Goal: Task Accomplishment & Management: Manage account settings

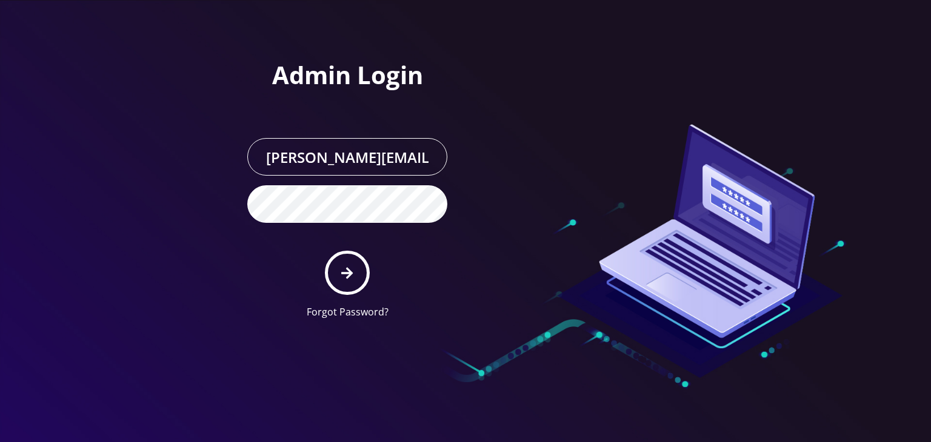
click at [349, 269] on icon "submit" at bounding box center [347, 273] width 12 height 12
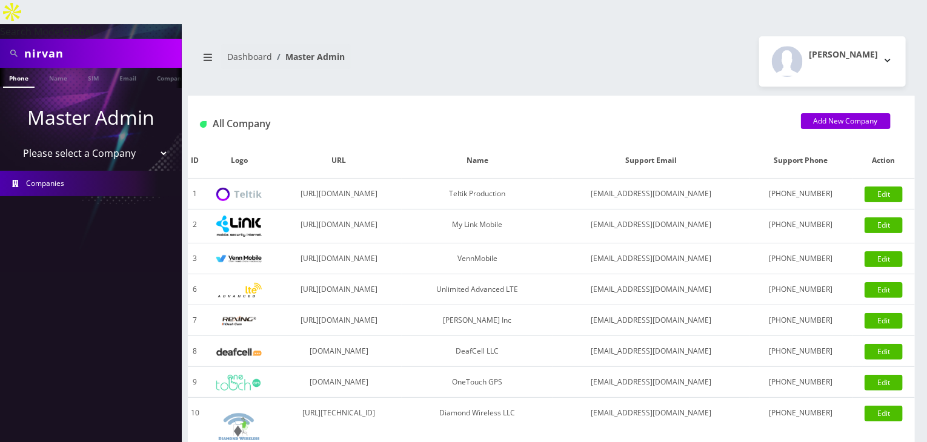
click at [102, 142] on select "Please select a Company Teltik Production My Link Mobile VennMobile Unlimited A…" at bounding box center [91, 153] width 155 height 23
select select "13"
click at [14, 142] on select "Please select a Company Teltik Production My Link Mobile VennMobile Unlimited A…" at bounding box center [91, 153] width 155 height 23
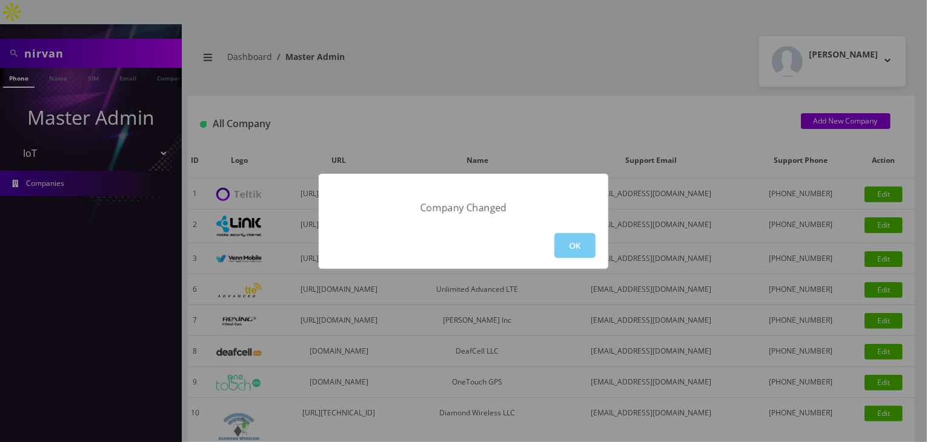
click at [571, 250] on button "OK" at bounding box center [575, 245] width 41 height 25
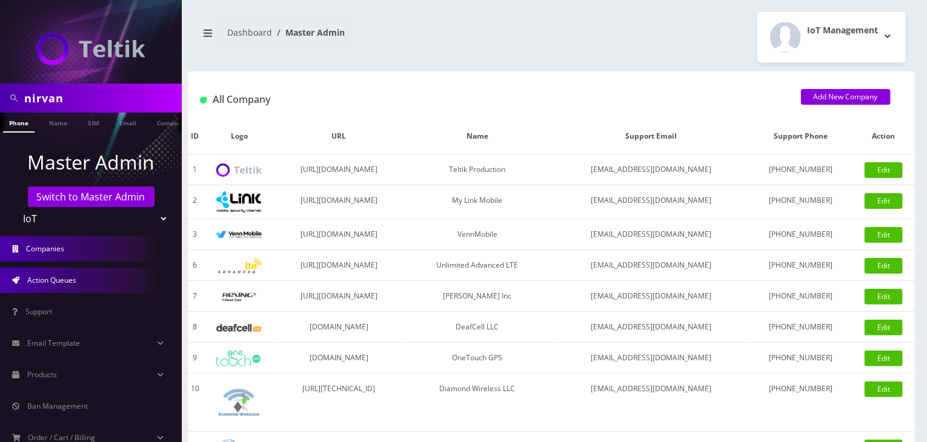
click at [94, 270] on link "Action Queues" at bounding box center [91, 280] width 182 height 25
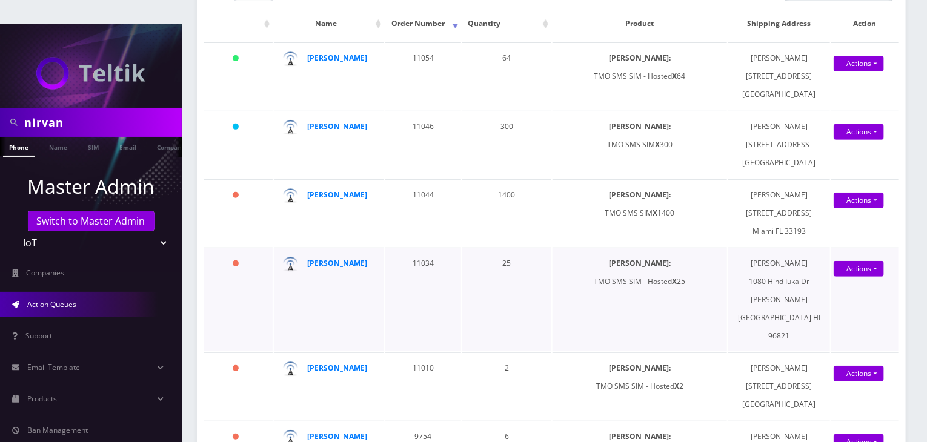
scroll to position [242, 0]
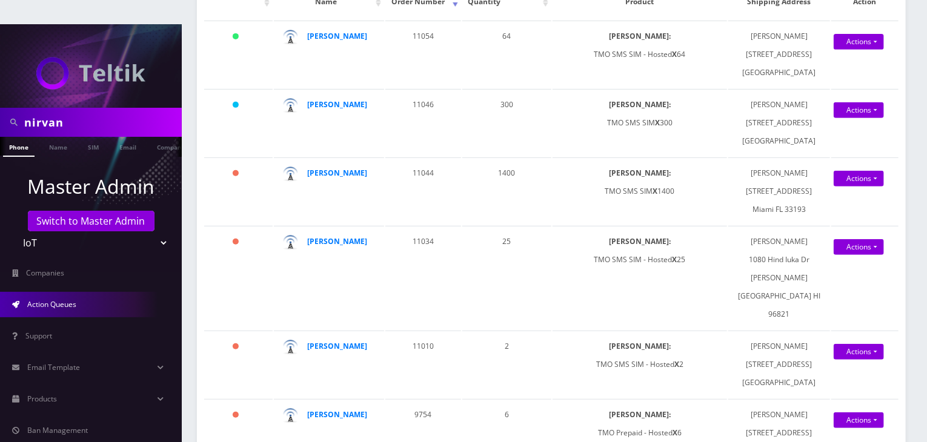
click at [115, 232] on select "Teltik Production My Link Mobile VennMobile Unlimited Advanced LTE Rexing Inc D…" at bounding box center [91, 243] width 155 height 23
select select "1"
click at [14, 232] on select "Teltik Production My Link Mobile VennMobile Unlimited Advanced LTE [PERSON_NAME…" at bounding box center [91, 243] width 155 height 23
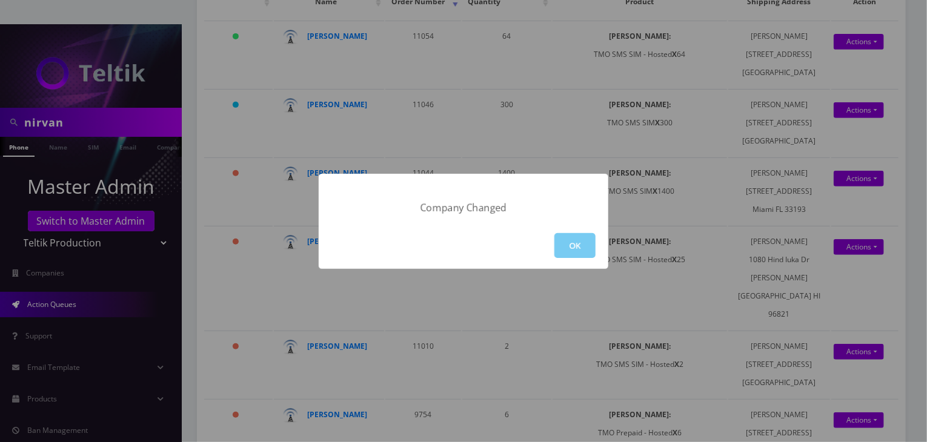
click at [589, 246] on button "OK" at bounding box center [575, 245] width 41 height 25
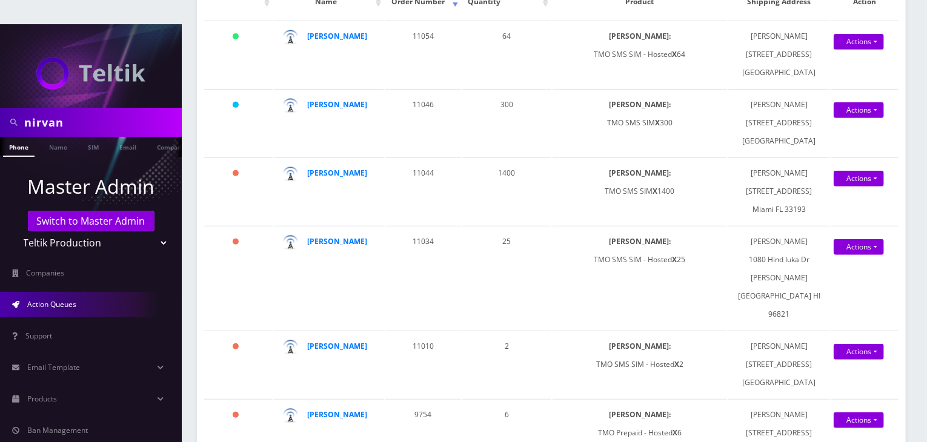
click at [59, 299] on span "Action Queues" at bounding box center [51, 304] width 49 height 10
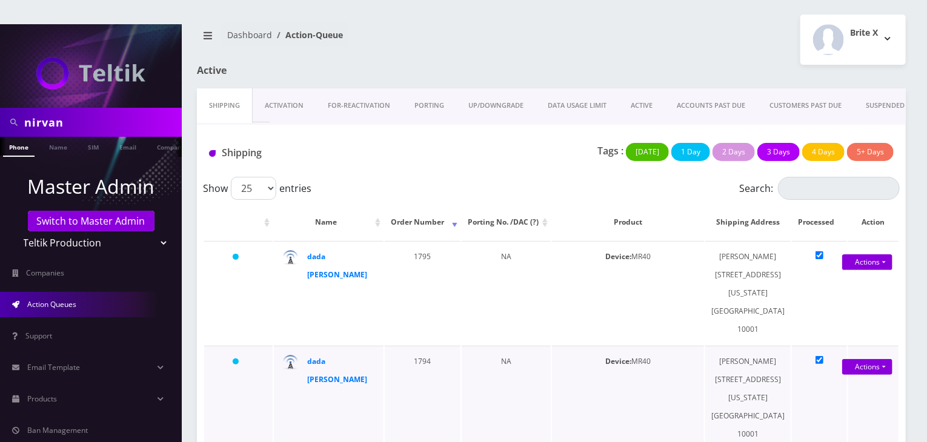
scroll to position [204, 0]
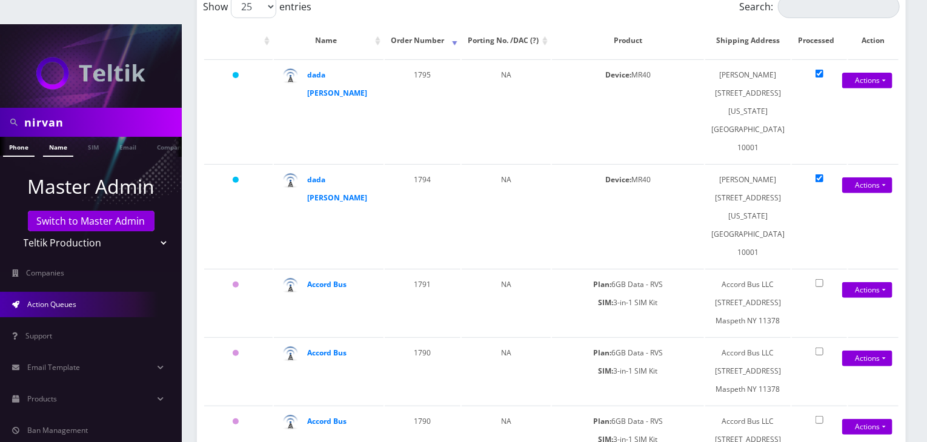
click at [58, 137] on link "Name" at bounding box center [58, 147] width 30 height 20
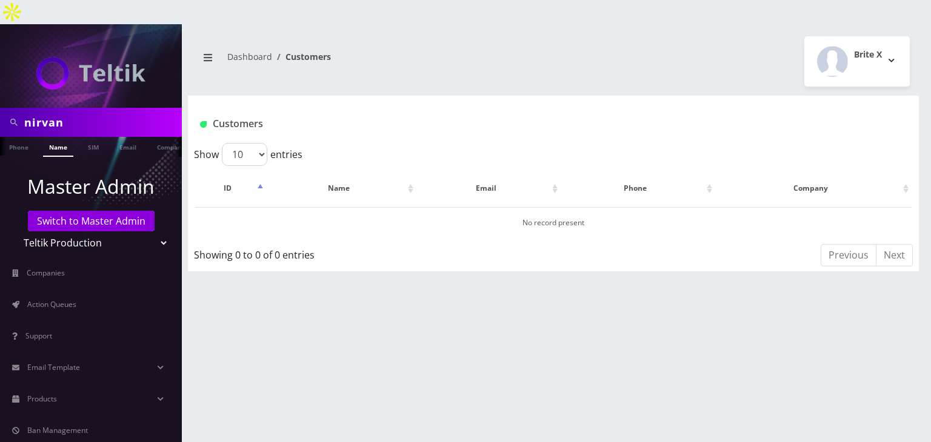
click at [87, 232] on select "Teltik Production My Link Mobile VennMobile Unlimited Advanced LTE [PERSON_NAME…" at bounding box center [91, 243] width 155 height 23
select select "13"
click at [14, 232] on select "Teltik Production My Link Mobile VennMobile Unlimited Advanced LTE [PERSON_NAME…" at bounding box center [91, 243] width 155 height 23
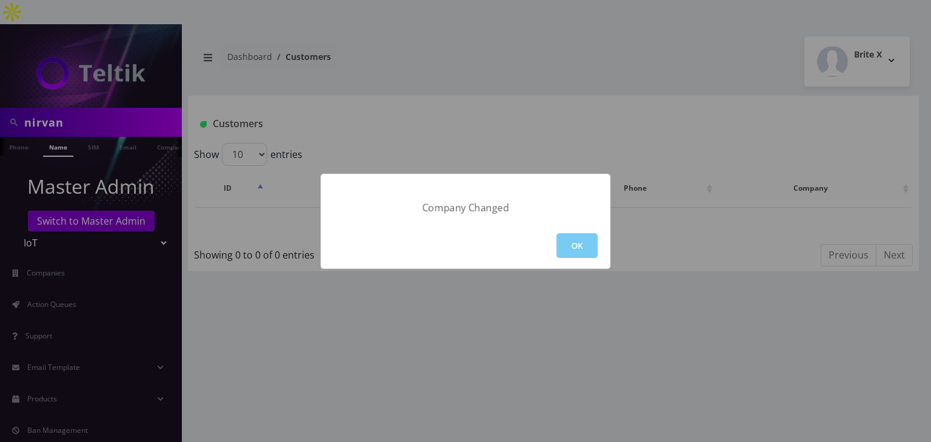
click at [579, 245] on button "OK" at bounding box center [576, 245] width 41 height 25
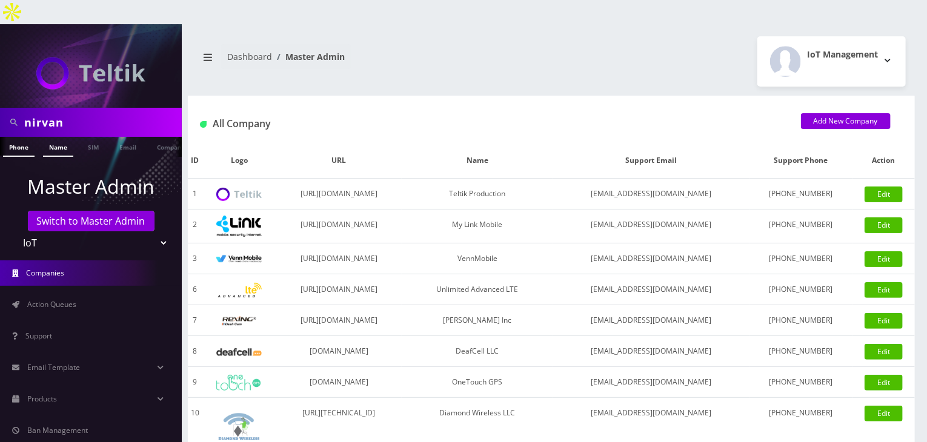
click at [58, 137] on link "Name" at bounding box center [58, 147] width 30 height 20
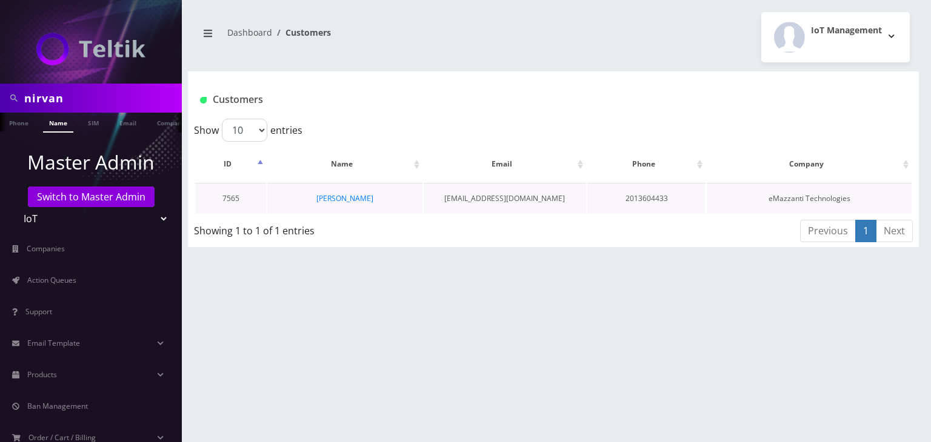
click at [357, 192] on td "[PERSON_NAME]" at bounding box center [344, 198] width 155 height 31
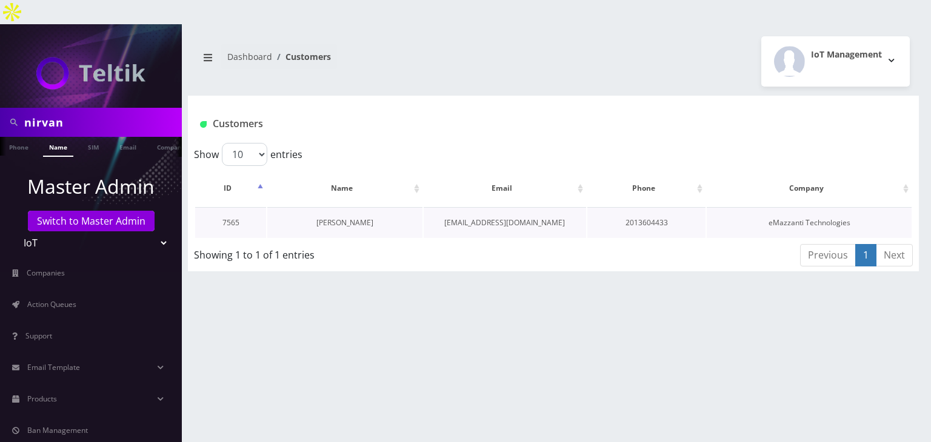
click at [359, 218] on link "Nirvan Ramoutar" at bounding box center [344, 223] width 57 height 10
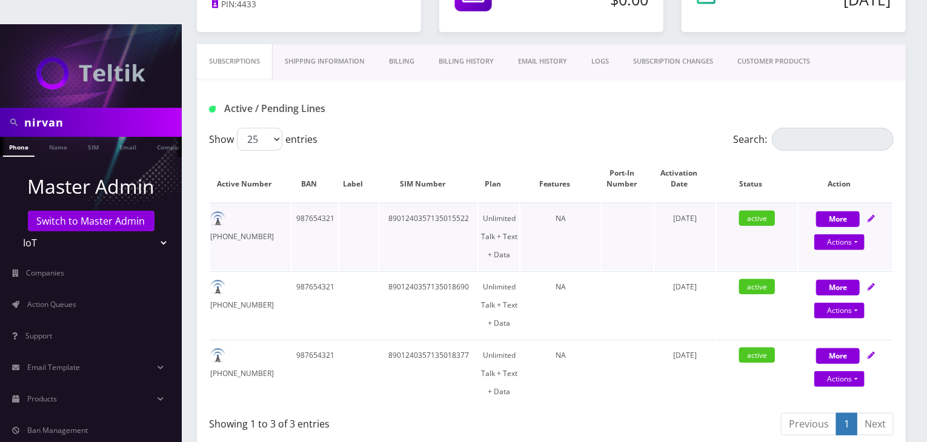
scroll to position [242, 0]
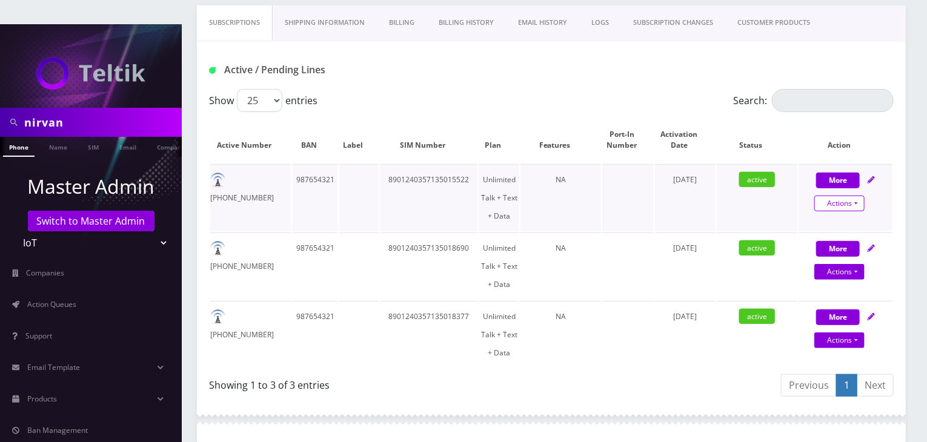
click at [850, 196] on link "Actions" at bounding box center [840, 204] width 50 height 16
select select "TMO SMS SIM"
select select "400"
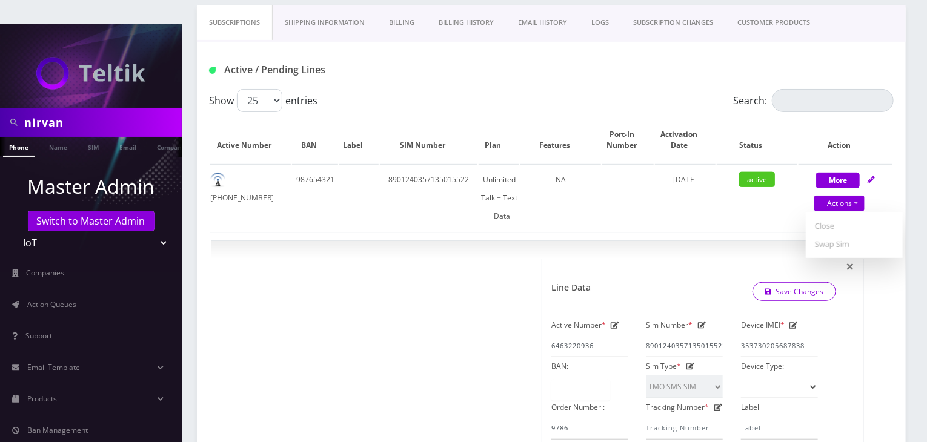
click at [706, 42] on div "Active / Pending Lines" at bounding box center [551, 65] width 709 height 47
click at [856, 196] on link "Actions" at bounding box center [840, 204] width 50 height 16
click at [853, 256] on span "×" at bounding box center [850, 266] width 8 height 20
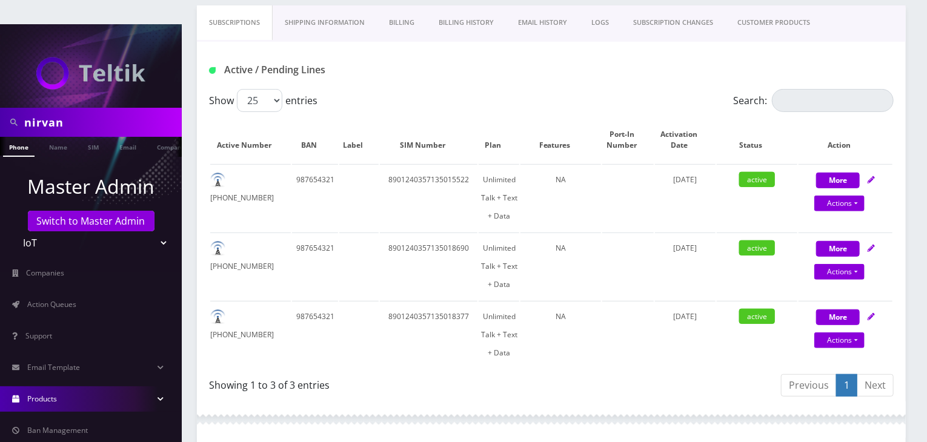
click at [66, 387] on link "Products" at bounding box center [91, 399] width 182 height 25
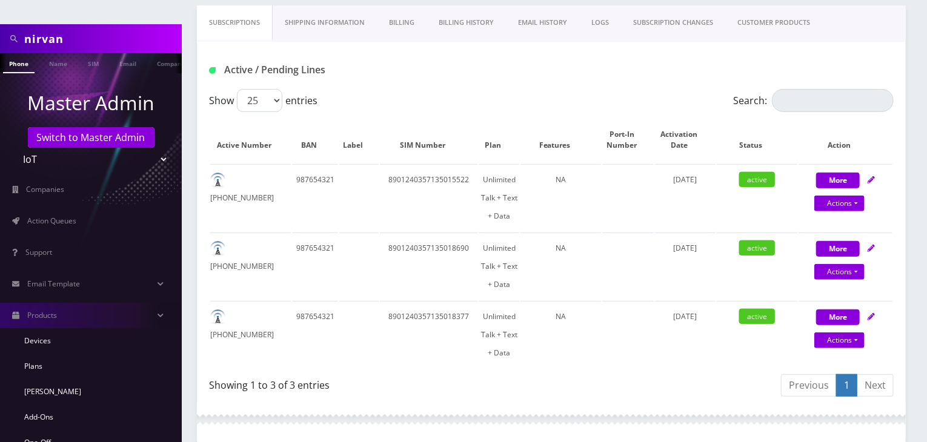
scroll to position [182, 0]
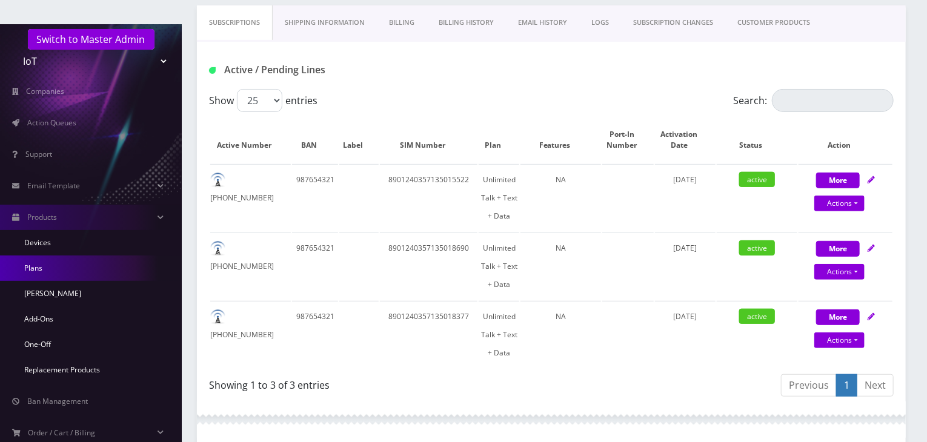
click at [81, 256] on link "Plans" at bounding box center [91, 268] width 182 height 25
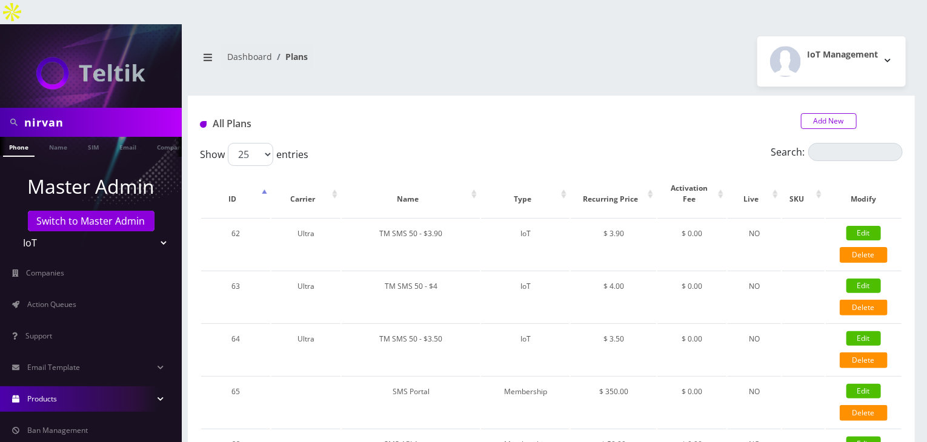
click at [818, 113] on link "Add New" at bounding box center [829, 121] width 56 height 16
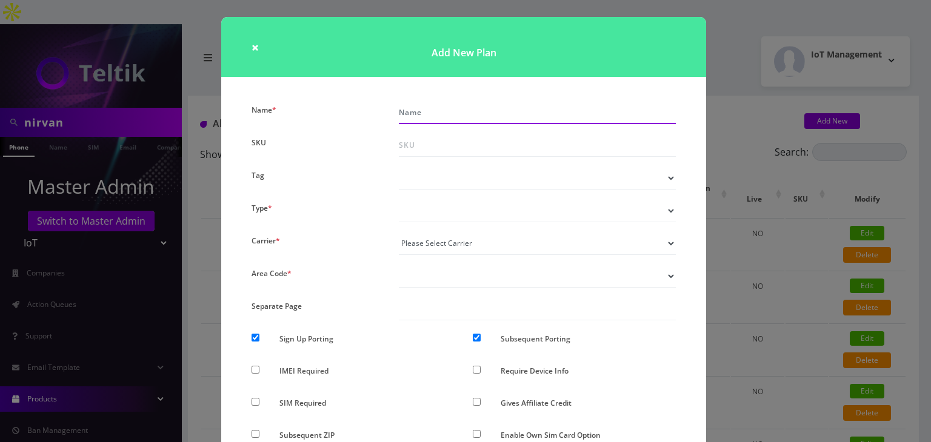
click at [425, 105] on input "Name *" at bounding box center [537, 112] width 277 height 23
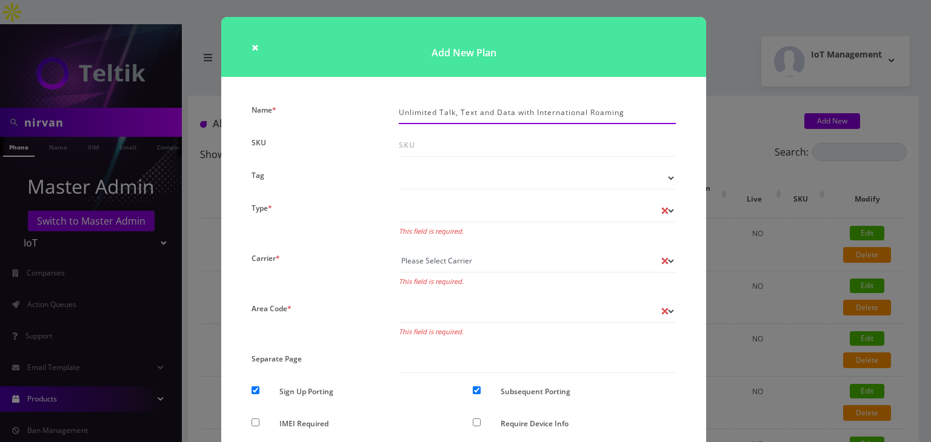
type input "Unlimited Talk, Text and Data with International Roaming"
click at [434, 185] on select "Tag" at bounding box center [537, 178] width 277 height 23
click at [416, 222] on div "Voice Data Wearable Membership Digits Cloud IoT This field is required." at bounding box center [537, 219] width 295 height 41
click at [430, 216] on select "Voice Data Wearable Membership Digits Cloud IoT" at bounding box center [537, 210] width 277 height 23
select select "1"
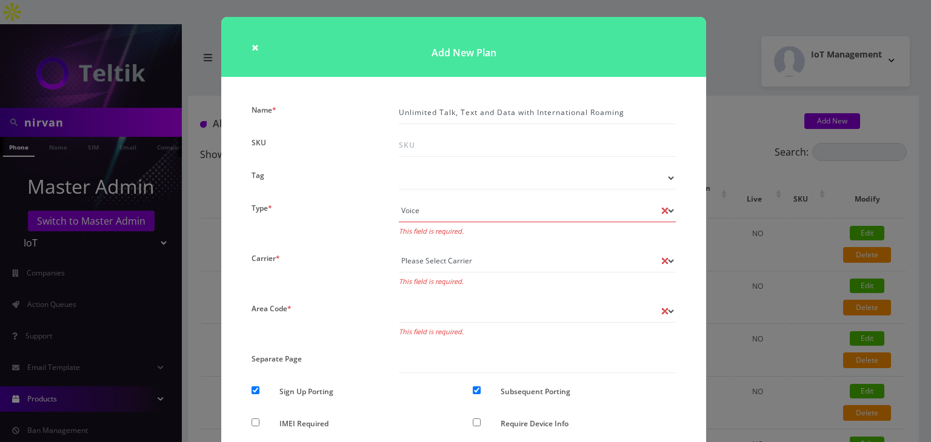
click at [399, 199] on select "Voice Data Wearable Membership Digits Cloud IoT" at bounding box center [537, 210] width 277 height 23
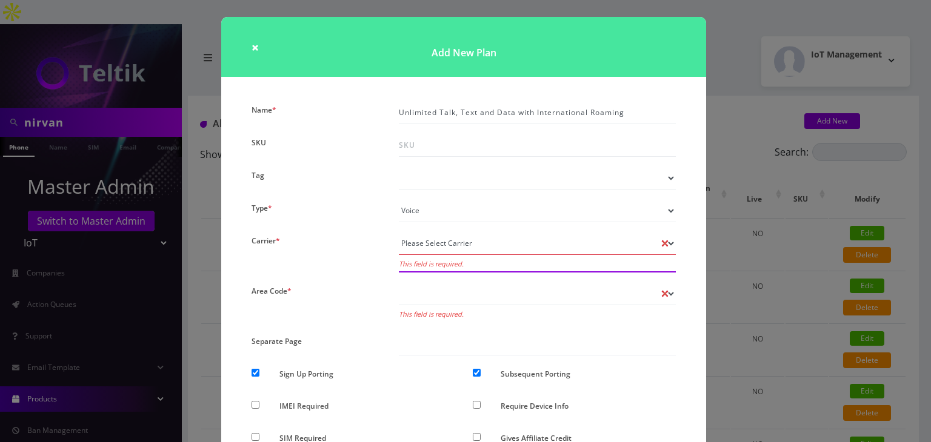
click at [441, 243] on select "Please Select Carrier No carrier / unlocked T-Mobile AT&T Subscription Ultra Ve…" at bounding box center [537, 243] width 277 height 23
select select "1"
click at [399, 232] on select "Please Select Carrier No carrier / unlocked T-Mobile AT&T Subscription Ultra Ve…" at bounding box center [537, 243] width 277 height 23
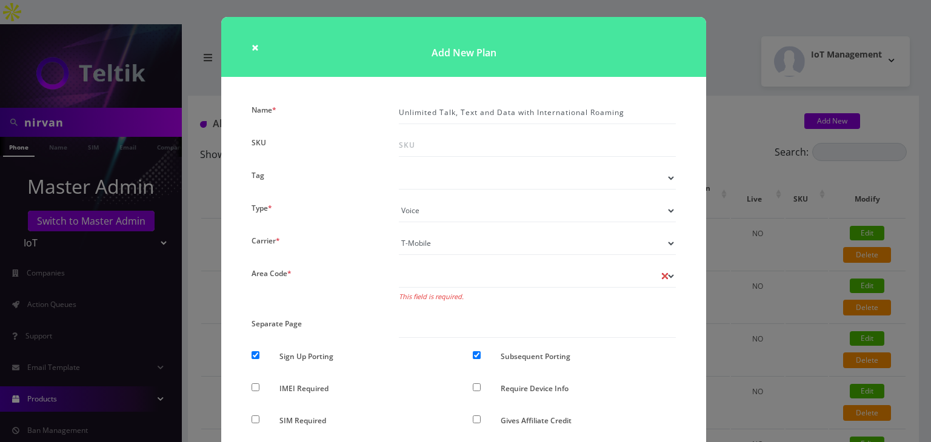
click at [446, 291] on div "Don’t show option Show option for area code but NOT required Show option for ar…" at bounding box center [537, 285] width 295 height 41
click at [452, 283] on select "Don’t show option Show option for area code but NOT required Show option for ar…" at bounding box center [537, 276] width 277 height 23
select select "0"
click at [399, 265] on select "Don’t show option Show option for area code but NOT required Show option for ar…" at bounding box center [537, 276] width 277 height 23
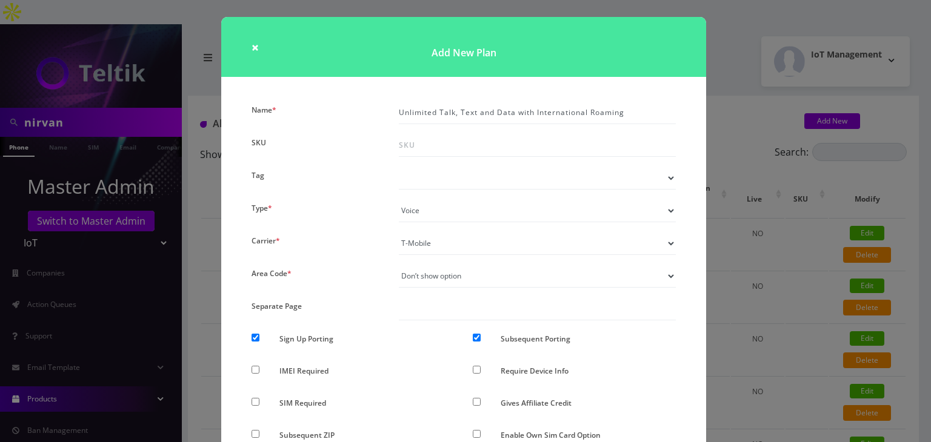
click at [255, 337] on input "Sign Up Porting" at bounding box center [256, 338] width 8 height 8
checkbox input "false"
click at [473, 339] on input "Subsequent Porting" at bounding box center [477, 338] width 8 height 8
checkbox input "false"
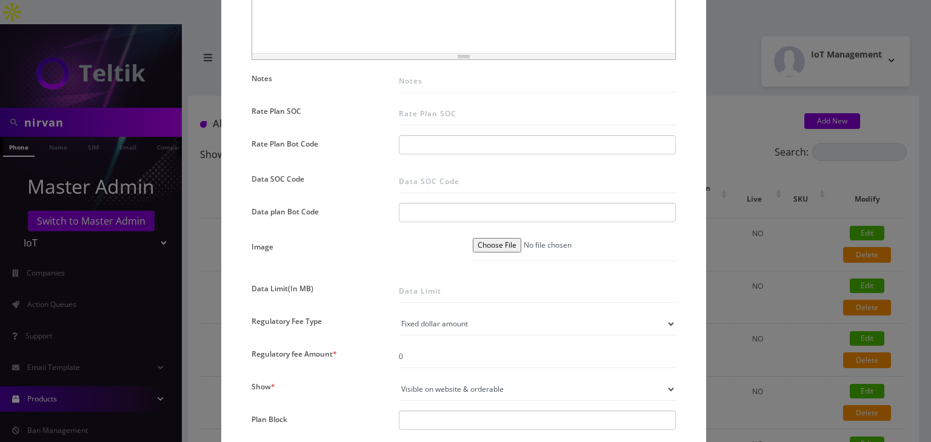
scroll to position [667, 0]
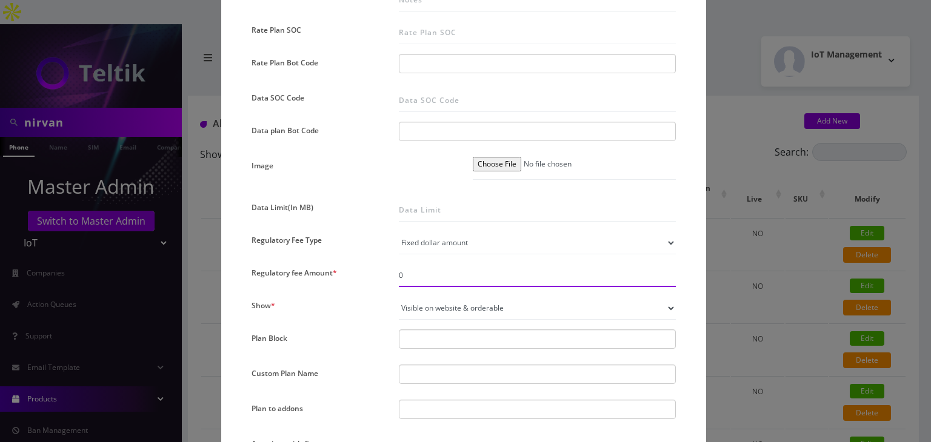
click at [426, 276] on input "0" at bounding box center [537, 275] width 277 height 23
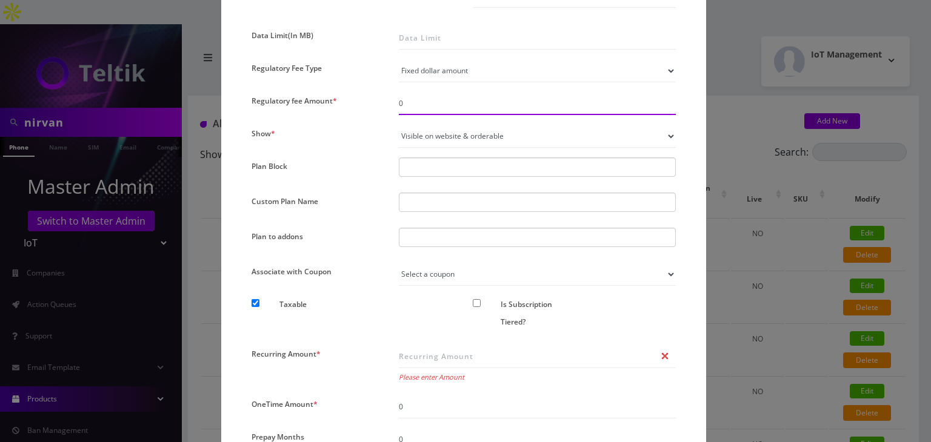
scroll to position [849, 0]
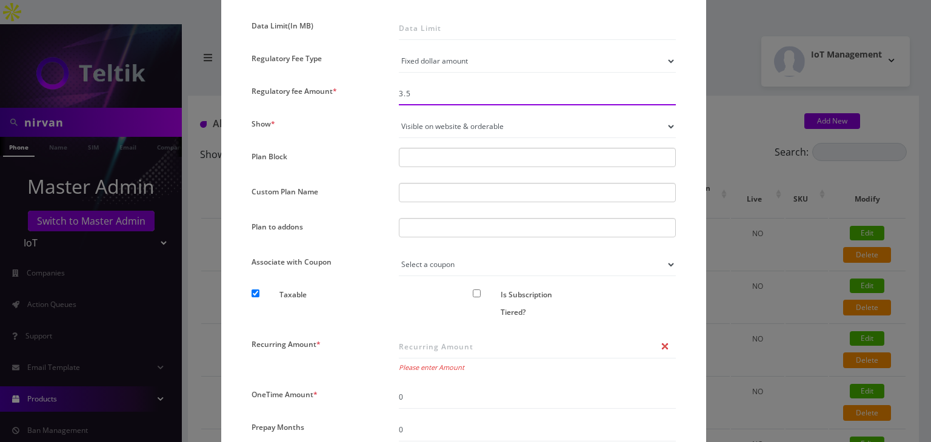
type input "3.5"
click at [410, 126] on select "Not visible on website at all Visible on website & orderable Visible on website…" at bounding box center [537, 126] width 277 height 23
select select "0"
click at [399, 115] on select "Not visible on website at all Visible on website & orderable Visible on website…" at bounding box center [537, 126] width 277 height 23
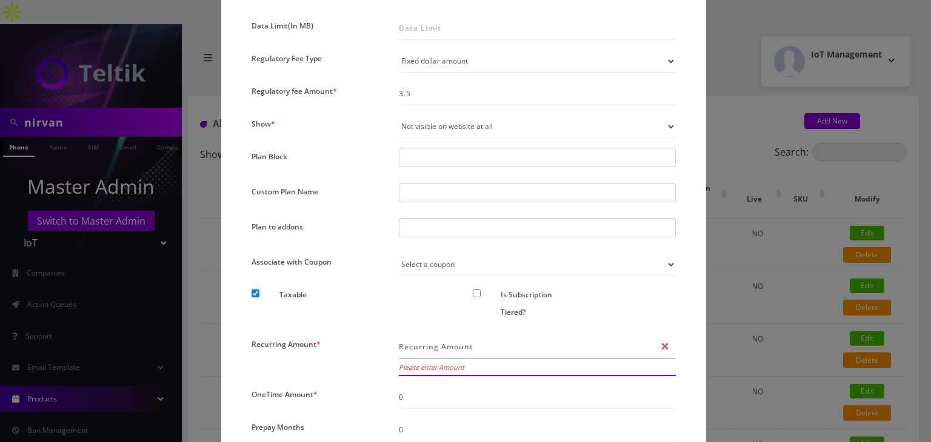
click at [414, 337] on input "Recurring Amount *" at bounding box center [537, 347] width 277 height 23
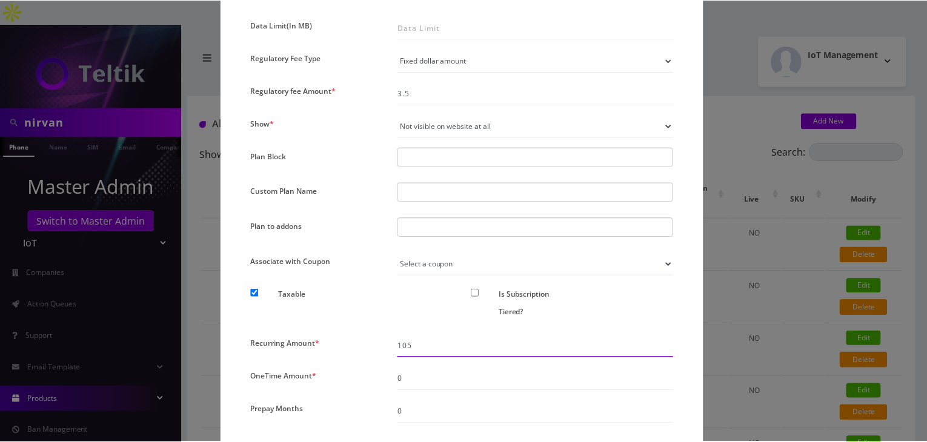
scroll to position [935, 0]
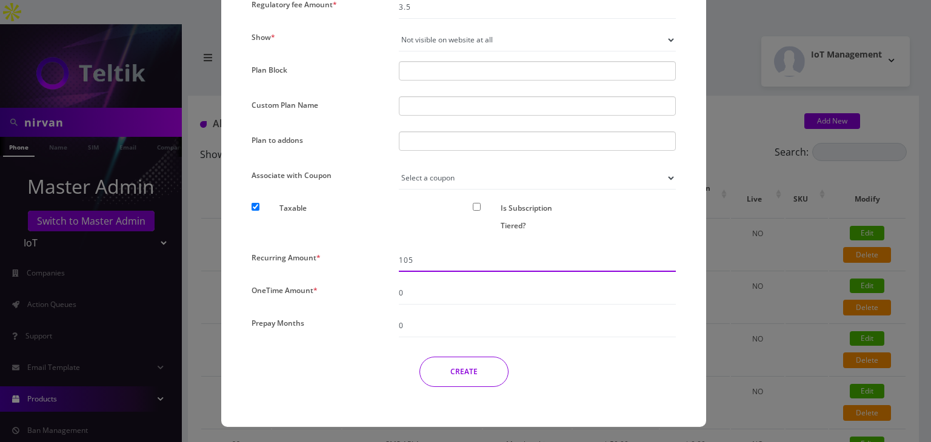
type input "105"
click at [456, 376] on button "CREATE" at bounding box center [463, 372] width 89 height 30
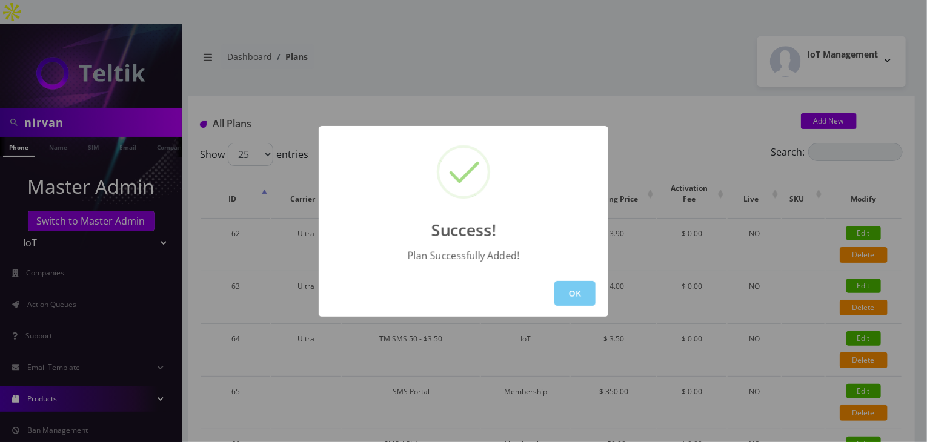
click at [586, 297] on button "OK" at bounding box center [575, 293] width 41 height 25
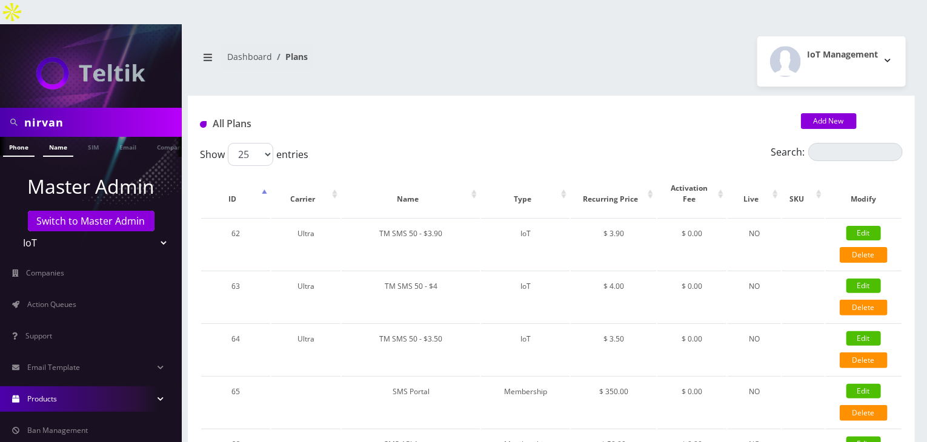
click at [63, 137] on link "Name" at bounding box center [58, 147] width 30 height 20
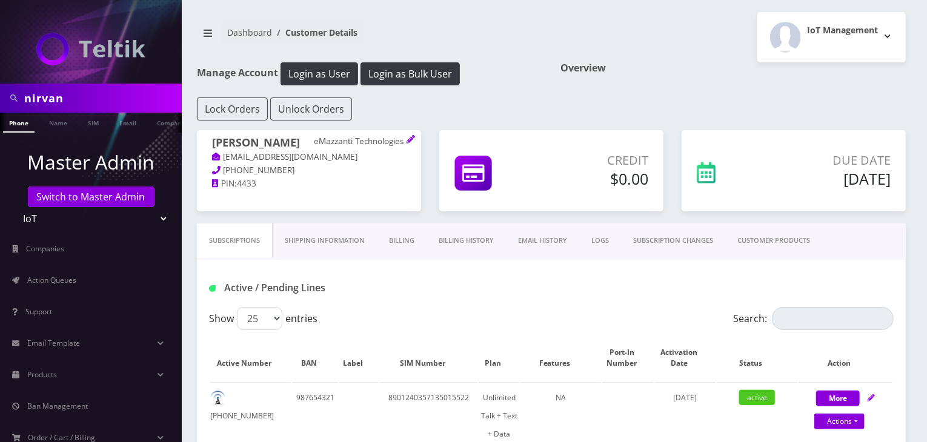
click at [788, 238] on link "CUSTOMER PRODUCTS" at bounding box center [774, 241] width 97 height 35
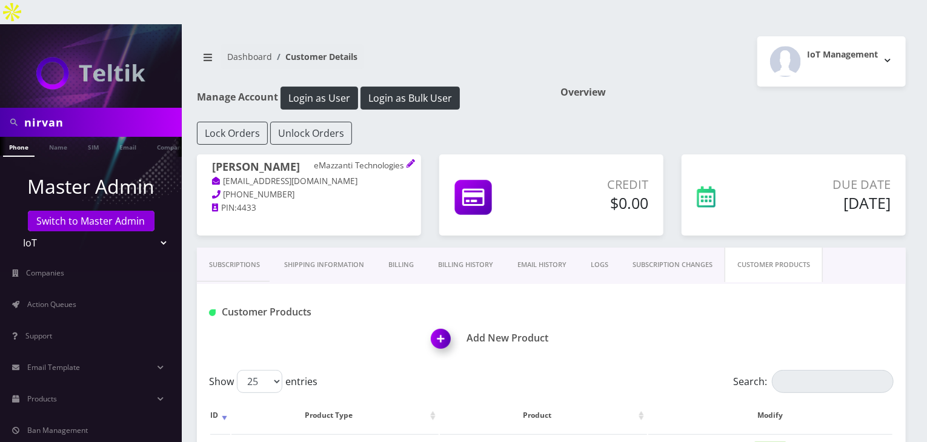
click at [439, 325] on img at bounding box center [444, 343] width 36 height 36
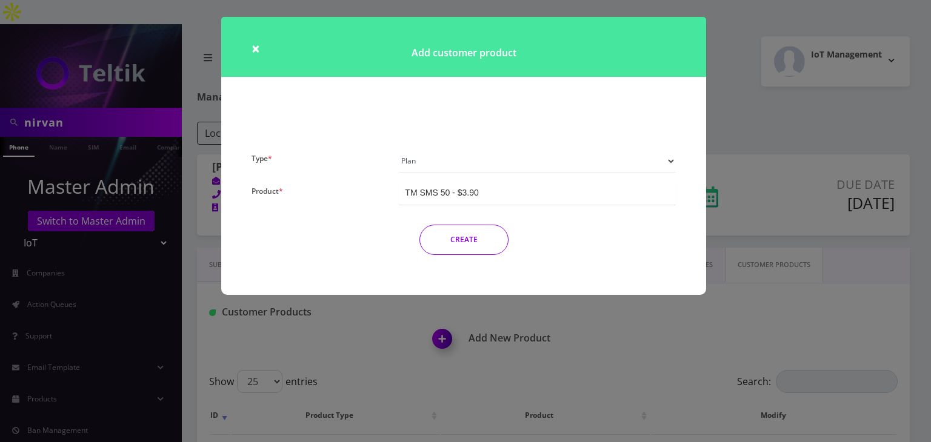
click at [412, 158] on select "Plan Device Sim Addon One-off" at bounding box center [537, 161] width 277 height 23
click at [399, 150] on select "Plan Device Sim Addon One-off" at bounding box center [537, 161] width 277 height 23
click at [456, 197] on div "TM SMS 50 - $3.90" at bounding box center [441, 193] width 73 height 12
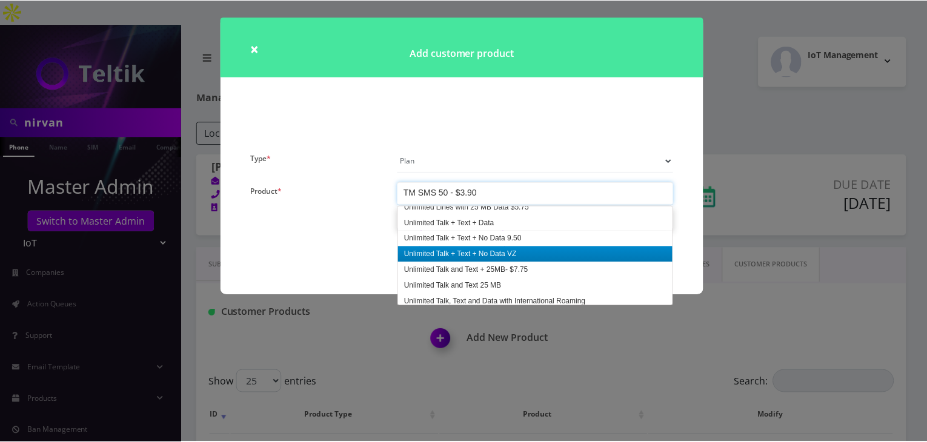
scroll to position [3665, 0]
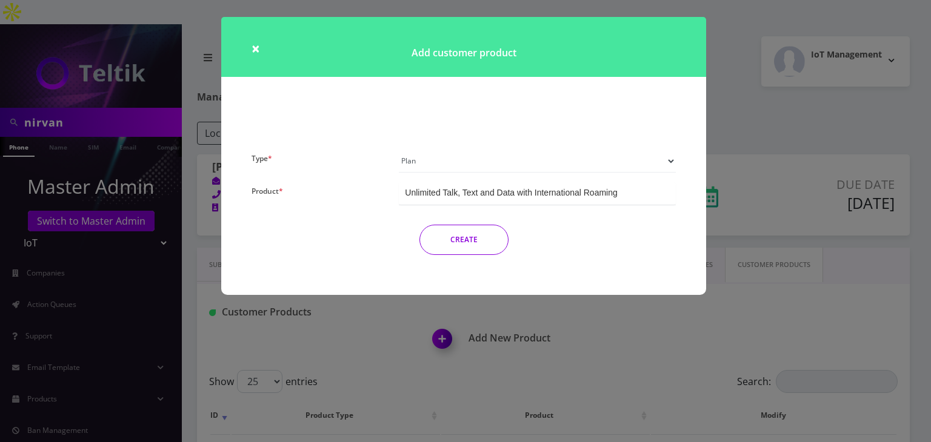
click at [465, 232] on button "CREATE" at bounding box center [463, 240] width 89 height 30
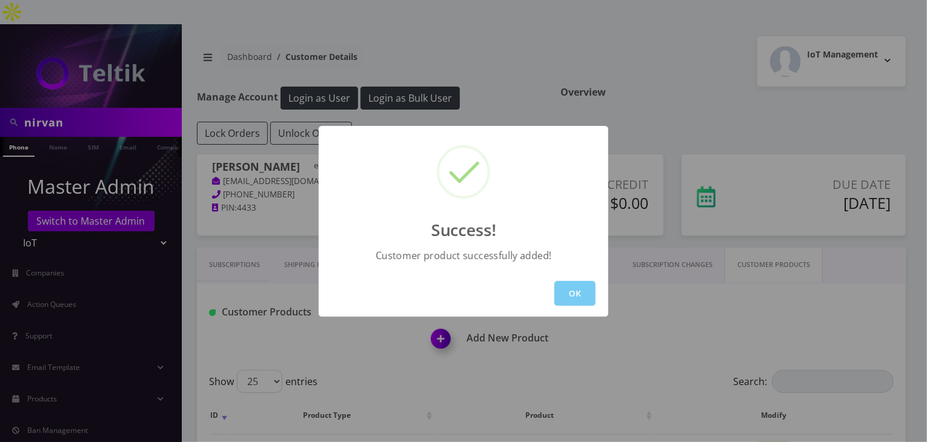
click at [574, 286] on button "OK" at bounding box center [575, 293] width 41 height 25
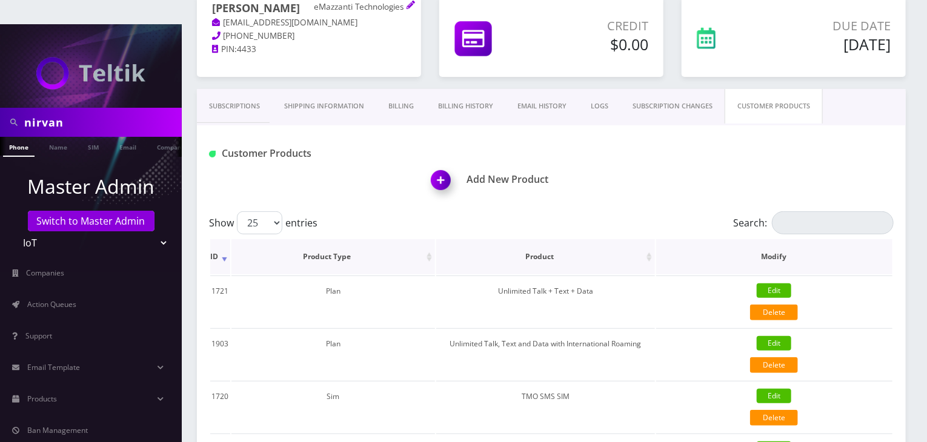
scroll to position [61, 0]
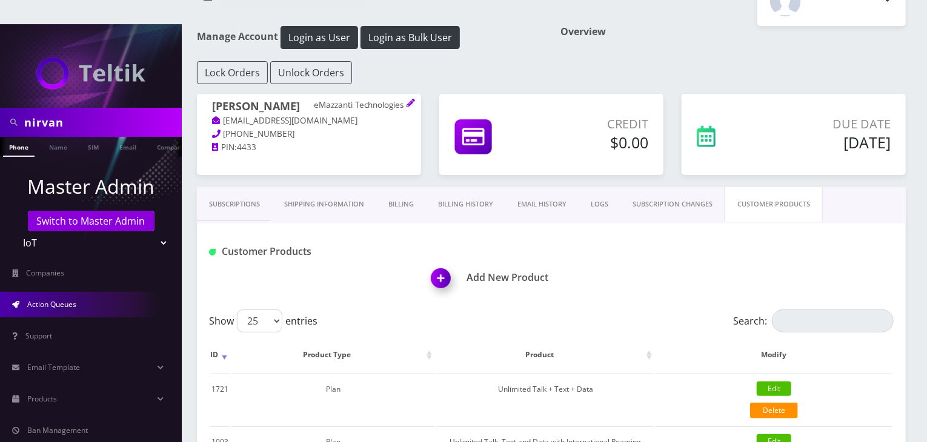
click at [110, 292] on link "Action Queues" at bounding box center [91, 304] width 182 height 25
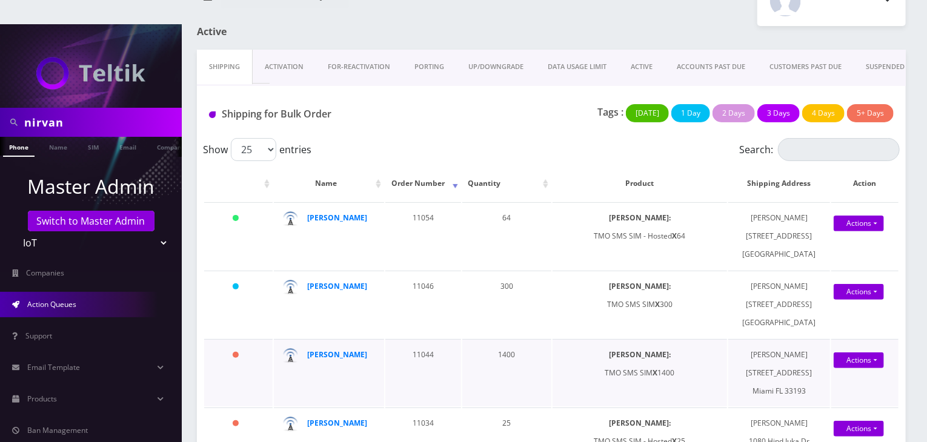
scroll to position [182, 0]
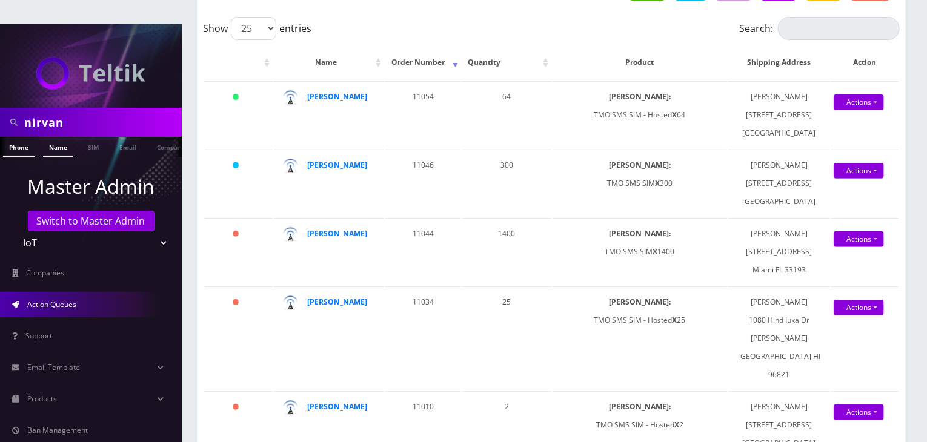
click at [64, 137] on link "Name" at bounding box center [58, 147] width 30 height 20
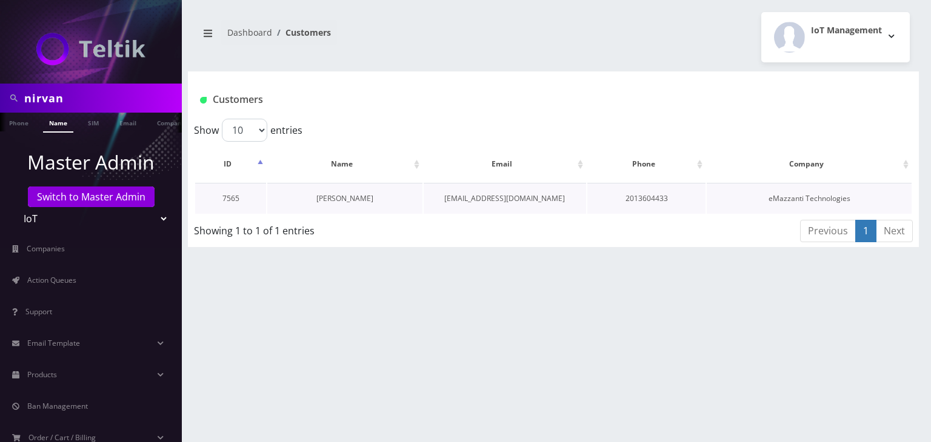
click at [351, 199] on link "[PERSON_NAME]" at bounding box center [344, 198] width 57 height 10
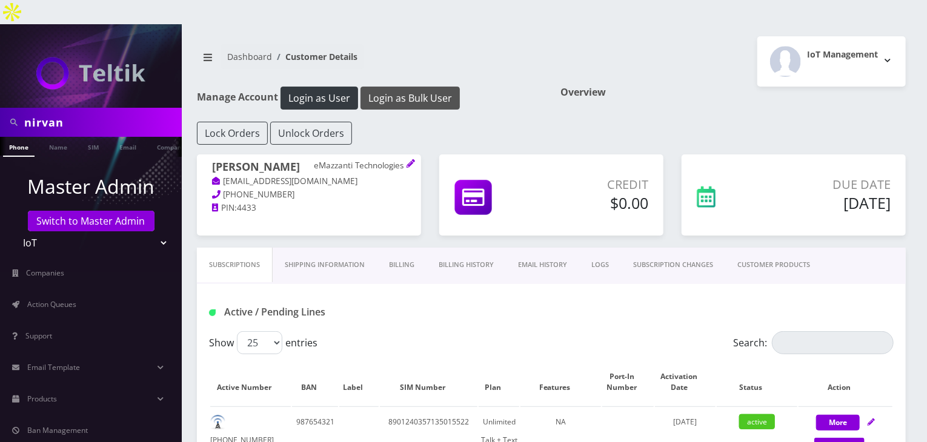
click at [419, 87] on button "Login as Bulk User" at bounding box center [410, 98] width 99 height 23
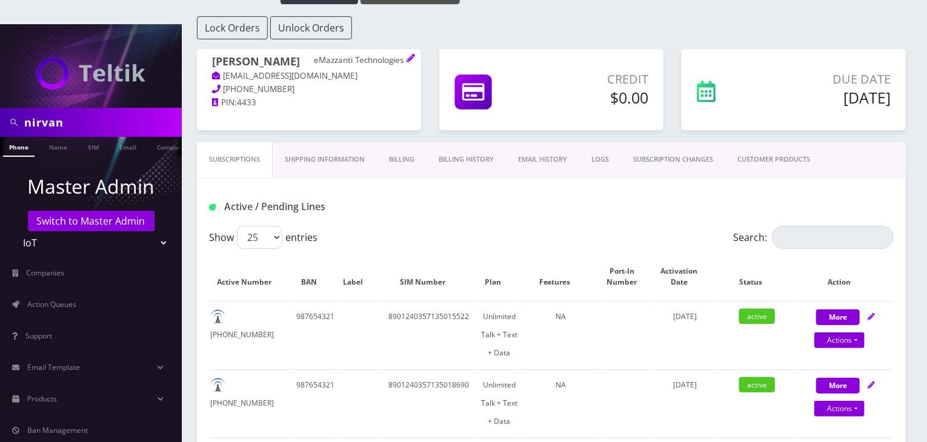
scroll to position [121, 0]
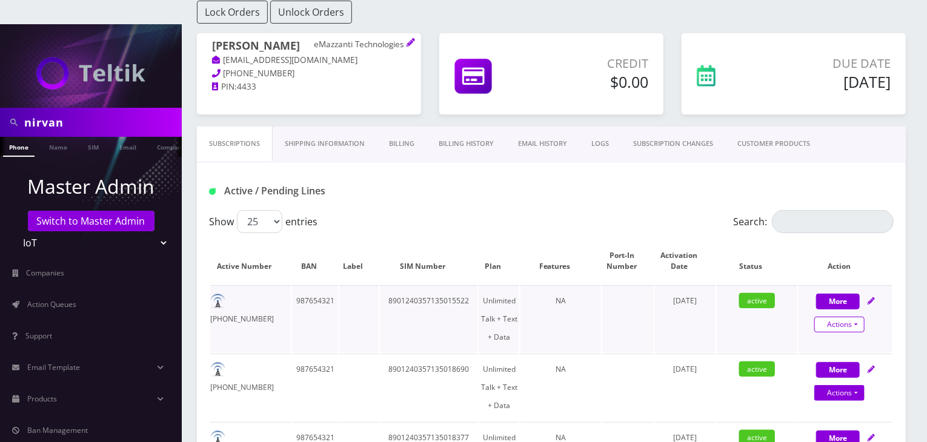
click at [832, 317] on link "Actions" at bounding box center [840, 325] width 50 height 16
select select "TMO SMS SIM"
select select "400"
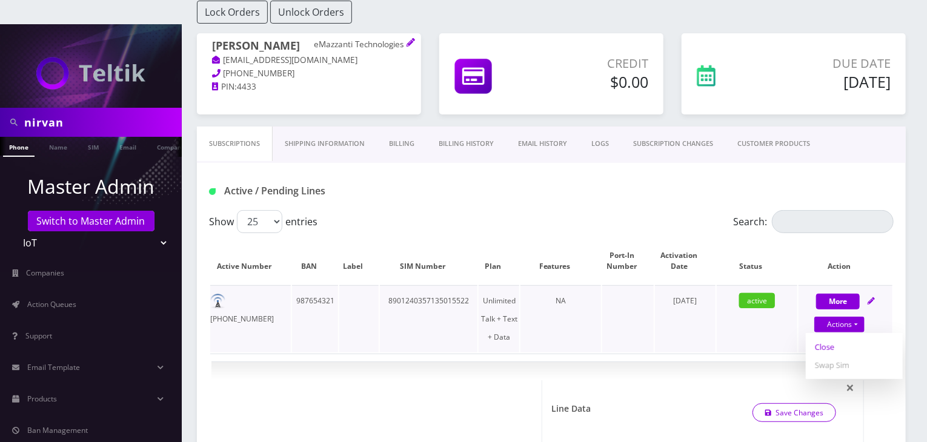
click at [816, 338] on link "Close" at bounding box center [854, 347] width 97 height 18
type input "08/20/2025"
select select "TMO SMS SIM"
select select "400"
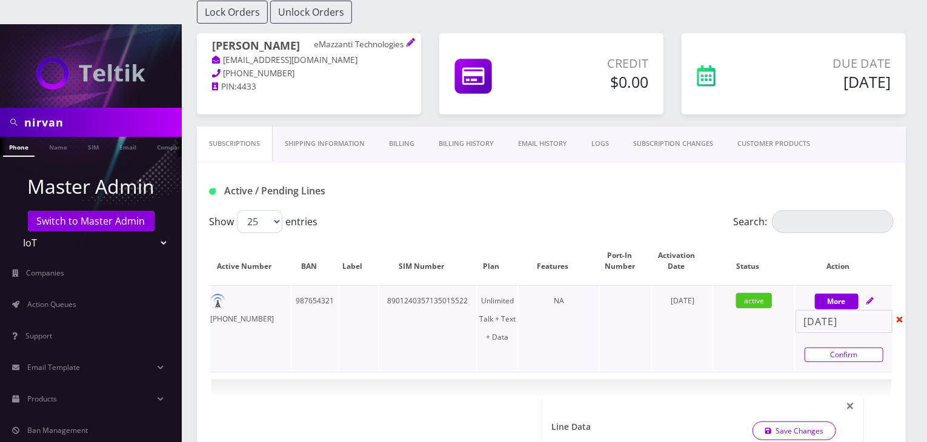
click at [822, 348] on link "Confirm" at bounding box center [844, 355] width 79 height 15
select select "TMO SMS SIM"
select select "400"
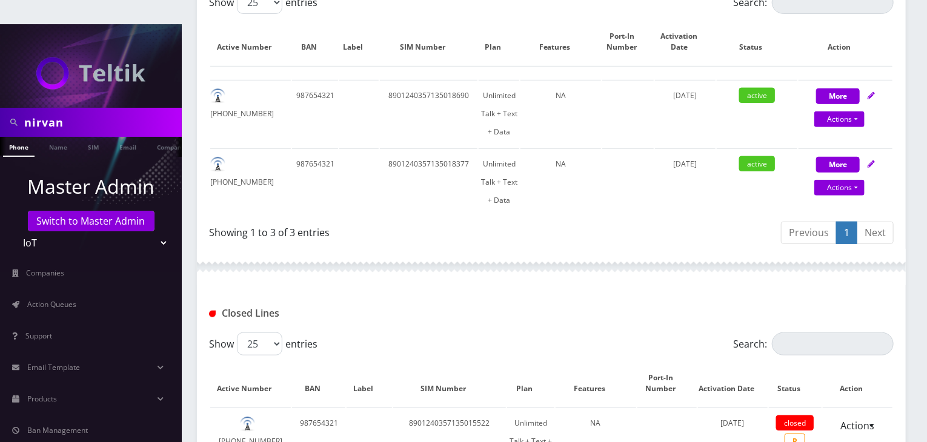
scroll to position [242, 0]
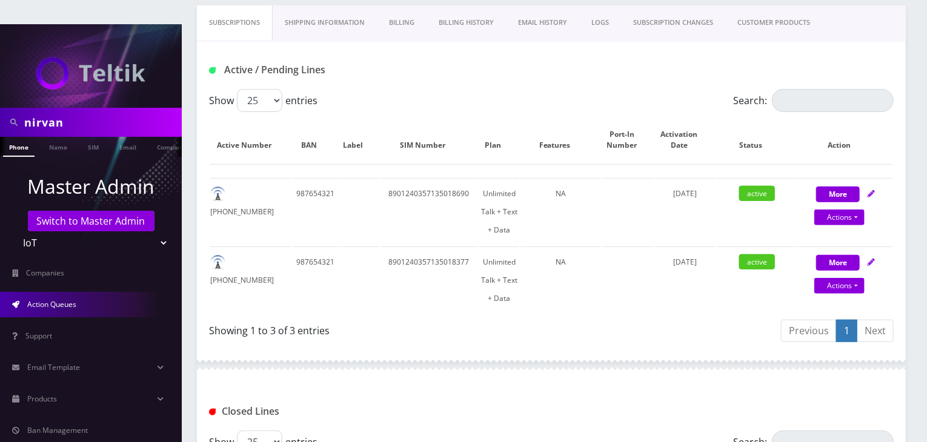
click at [76, 292] on link "Action Queues" at bounding box center [91, 304] width 182 height 25
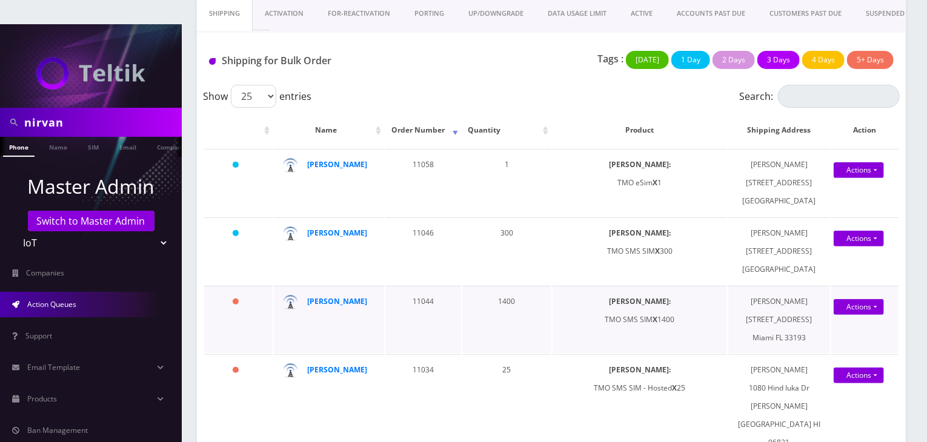
scroll to position [121, 0]
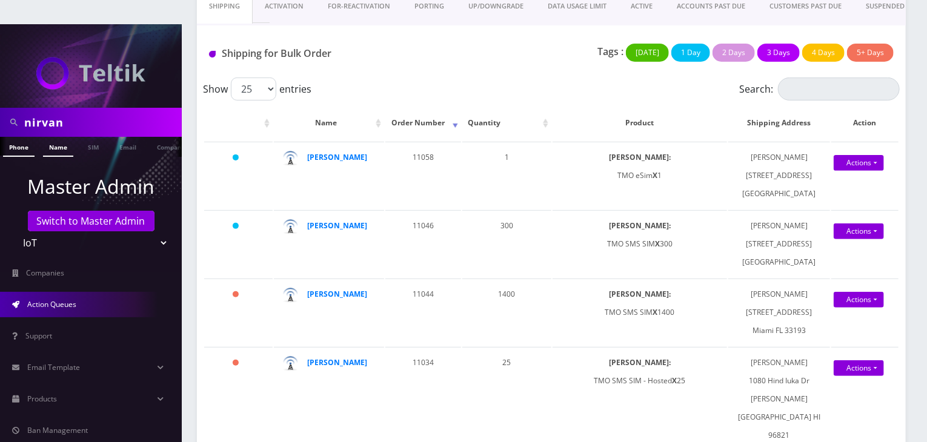
click at [56, 137] on link "Name" at bounding box center [58, 147] width 30 height 20
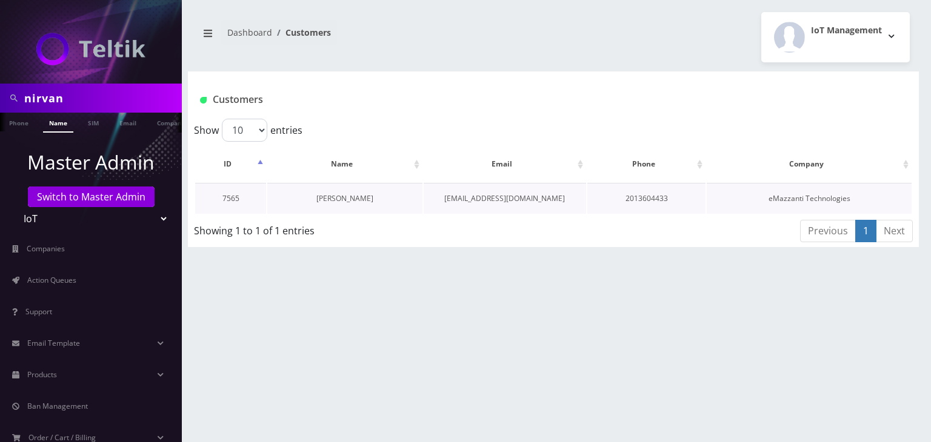
click at [352, 201] on link "[PERSON_NAME]" at bounding box center [344, 198] width 57 height 10
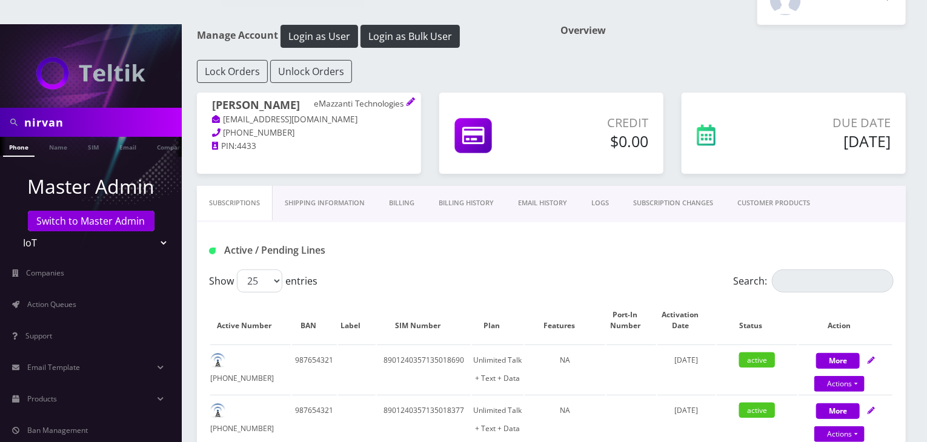
scroll to position [61, 0]
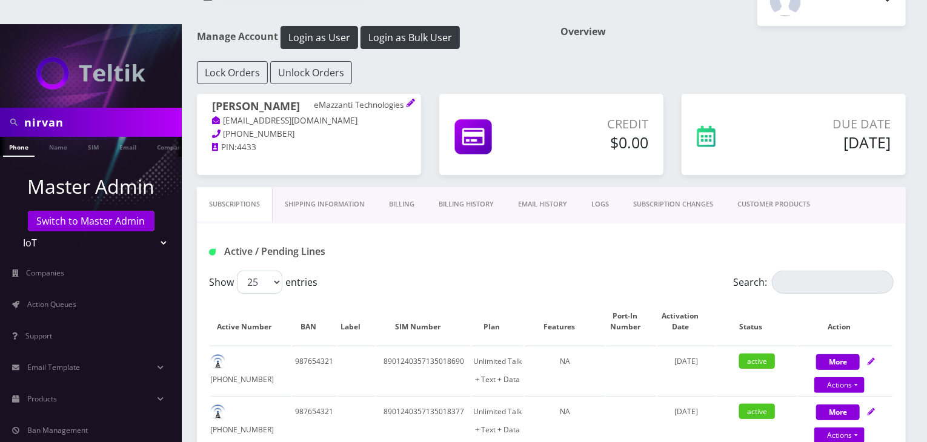
click at [468, 187] on link "Billing History" at bounding box center [466, 204] width 79 height 35
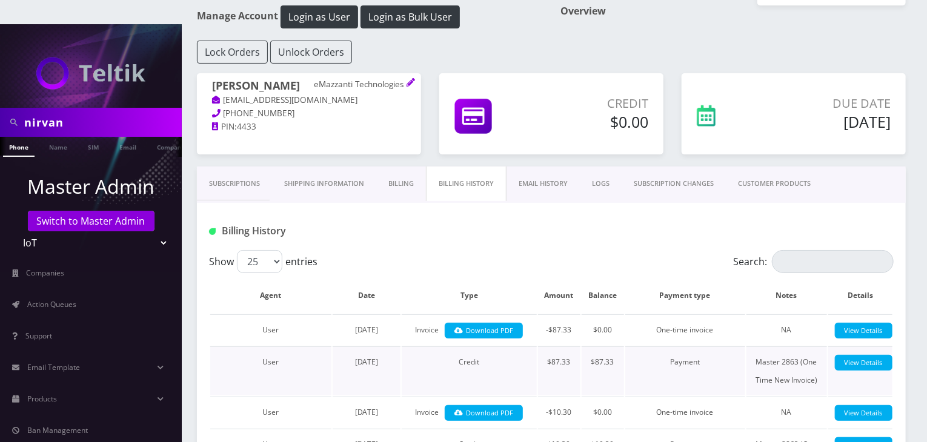
scroll to position [61, 0]
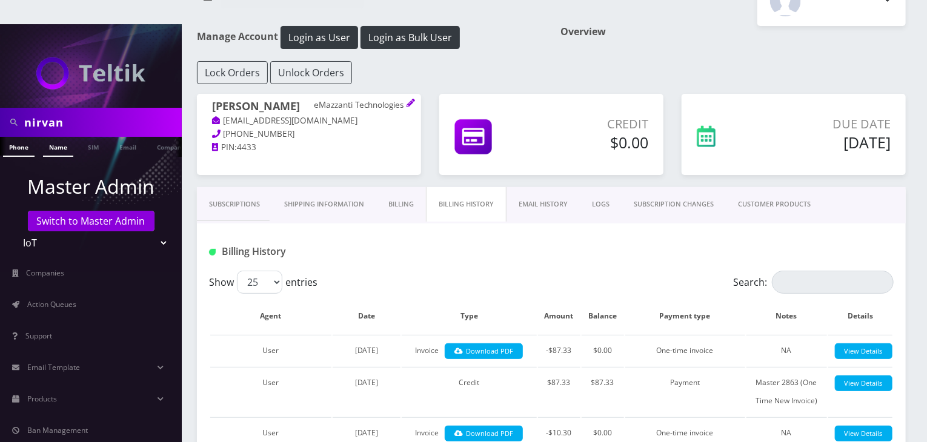
click at [58, 137] on link "Name" at bounding box center [58, 147] width 30 height 20
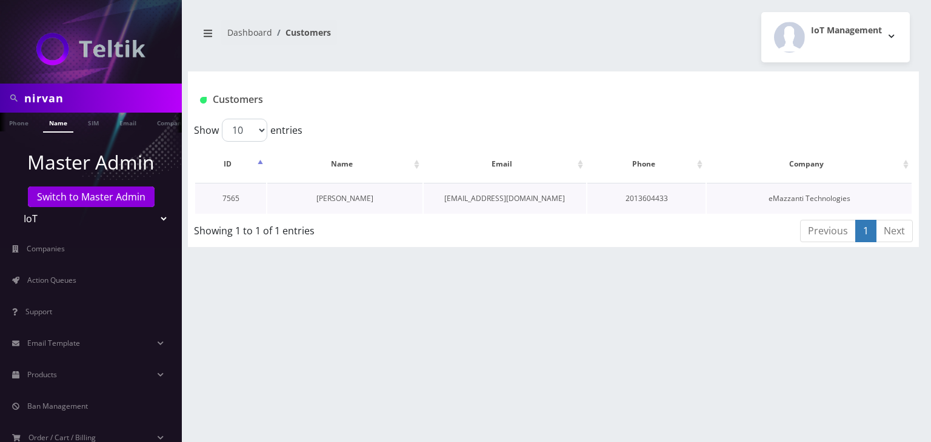
click at [332, 193] on link "[PERSON_NAME]" at bounding box center [344, 198] width 57 height 10
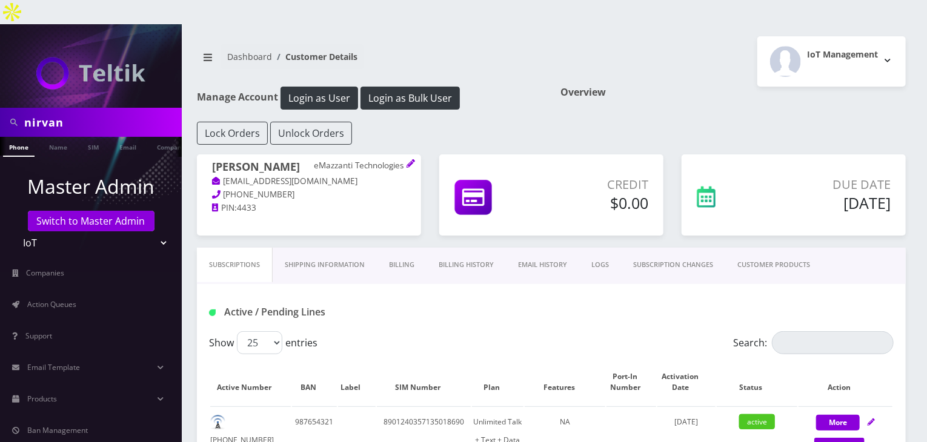
click at [749, 248] on link "CUSTOMER PRODUCTS" at bounding box center [774, 265] width 97 height 35
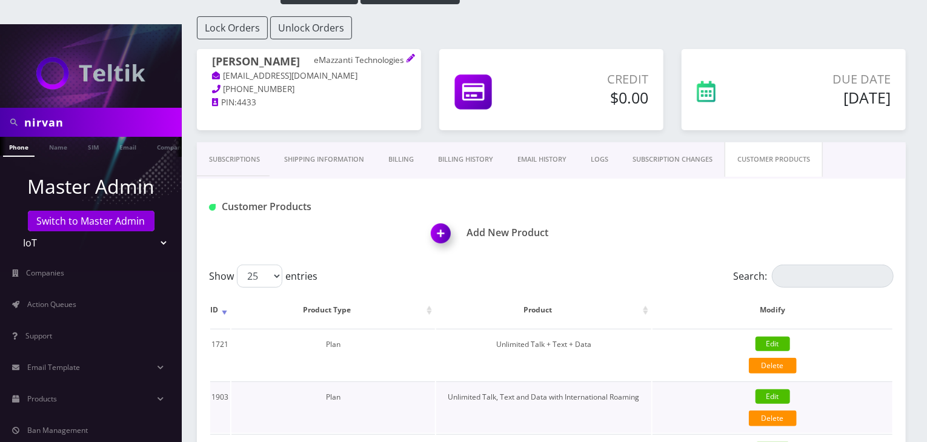
scroll to position [182, 0]
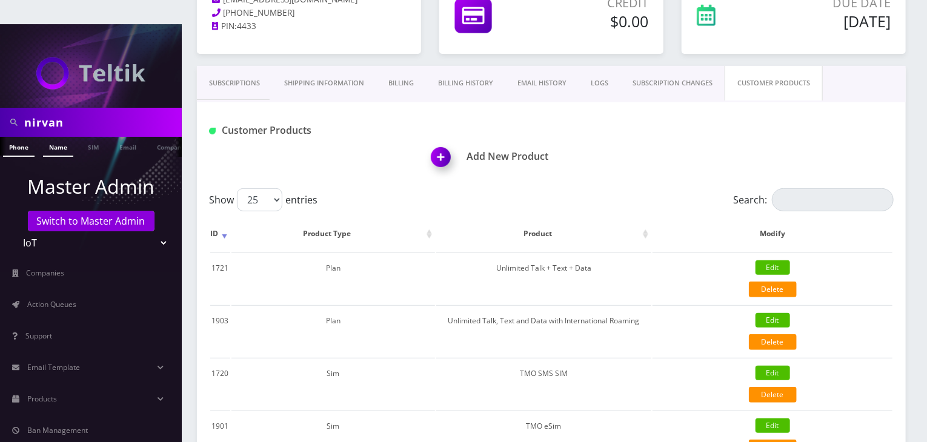
click at [53, 137] on link "Name" at bounding box center [58, 147] width 30 height 20
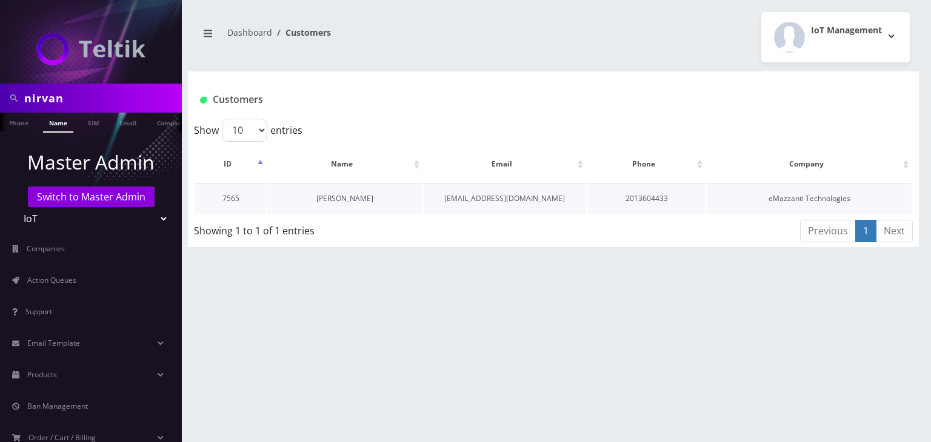
click at [349, 199] on link "[PERSON_NAME]" at bounding box center [344, 198] width 57 height 10
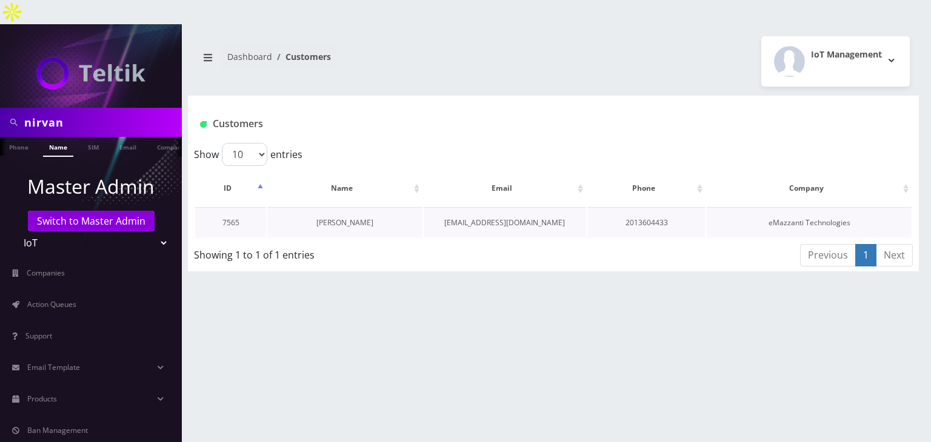
click at [361, 218] on link "[PERSON_NAME]" at bounding box center [344, 223] width 57 height 10
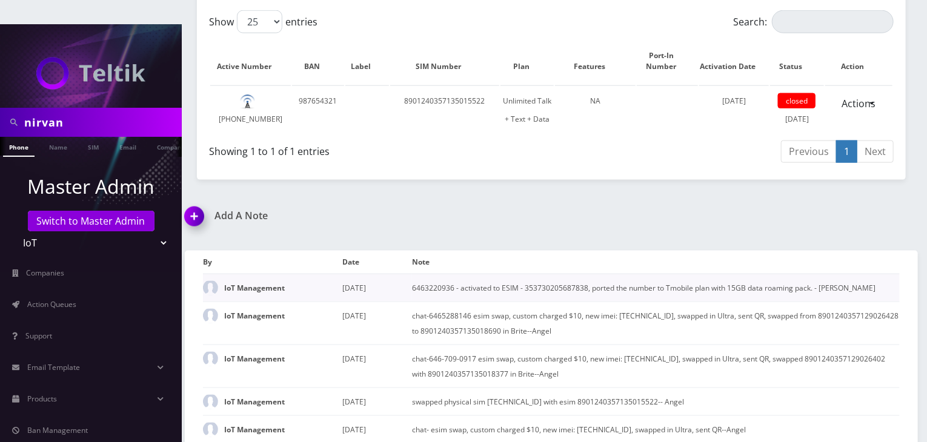
scroll to position [718, 0]
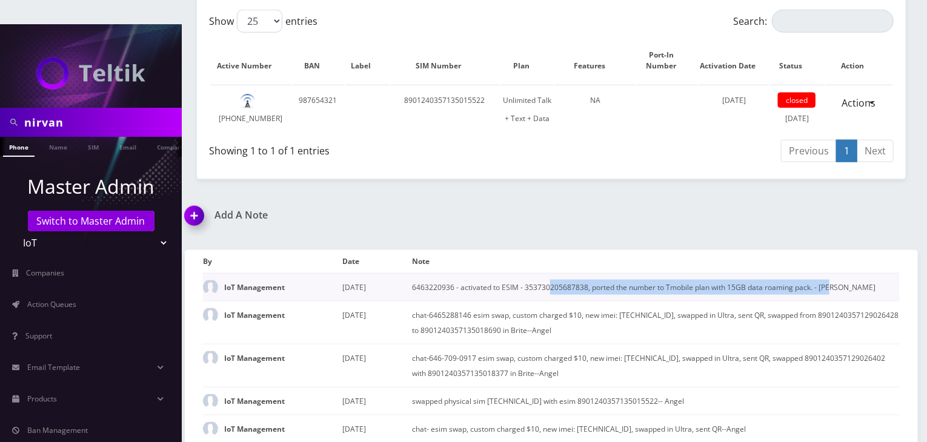
drag, startPoint x: 830, startPoint y: 279, endPoint x: 550, endPoint y: 285, distance: 280.7
click at [550, 285] on td "6463220936 - activated to ESIM - 353730205687838, ported the number to Tmobile …" at bounding box center [656, 287] width 488 height 28
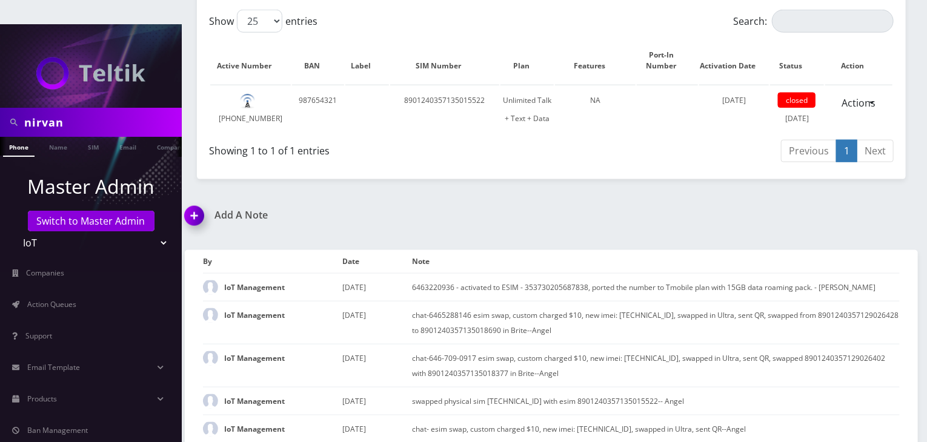
click at [552, 216] on div "Add A Note *Please Enter Note Save Note By Date Note IoT Management August 20, …" at bounding box center [552, 331] width 752 height 243
drag, startPoint x: 584, startPoint y: 276, endPoint x: 536, endPoint y: 236, distance: 62.5
click at [524, 273] on td "6463220936 - activated to ESIM - 353730205687838, ported the number to Tmobile …" at bounding box center [656, 287] width 488 height 28
click at [547, 210] on div "Add A Note" at bounding box center [364, 224] width 376 height 28
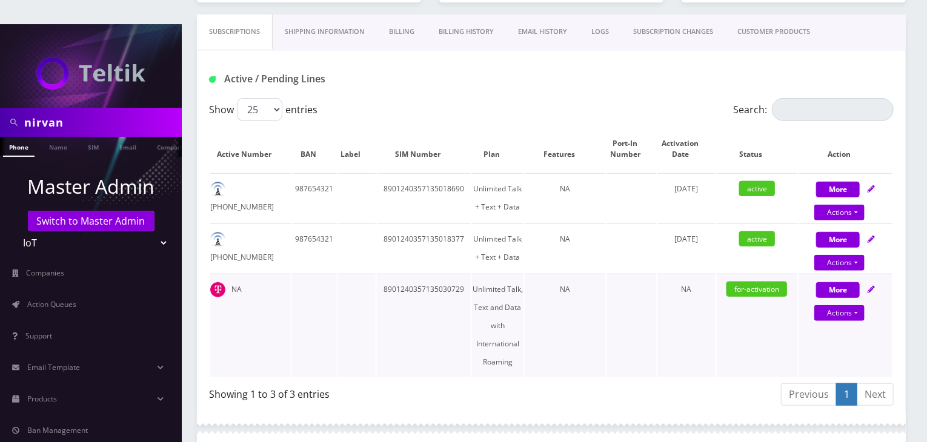
scroll to position [173, 0]
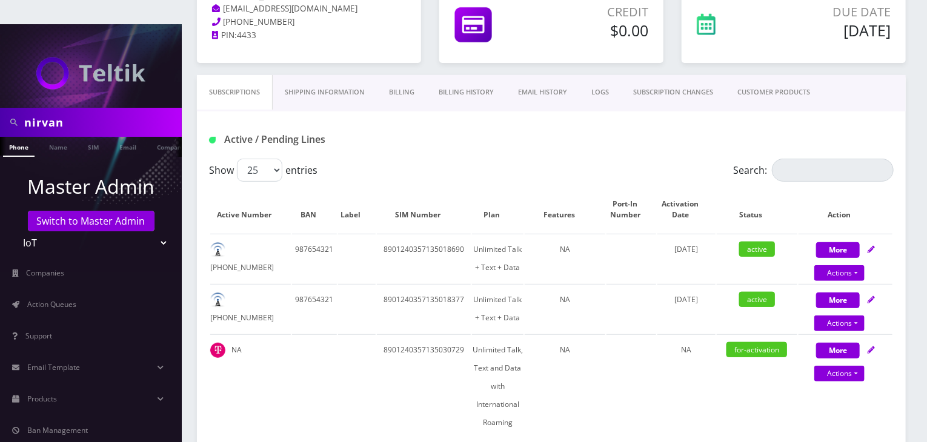
drag, startPoint x: 109, startPoint y: 95, endPoint x: 0, endPoint y: 90, distance: 109.2
click at [0, 108] on div "nirvan" at bounding box center [91, 122] width 182 height 29
click at [61, 111] on input "text" at bounding box center [101, 122] width 155 height 23
paste input "0000000000000000"
type input "00000000000000001948"
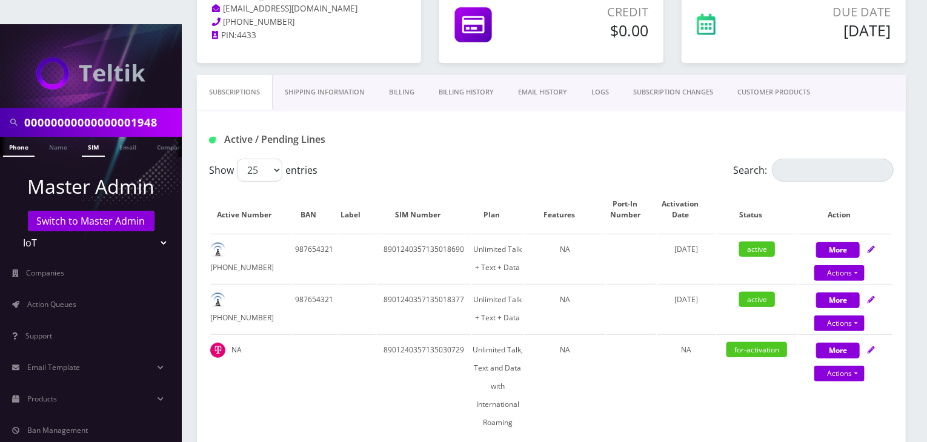
click at [92, 137] on link "SIM" at bounding box center [93, 147] width 23 height 20
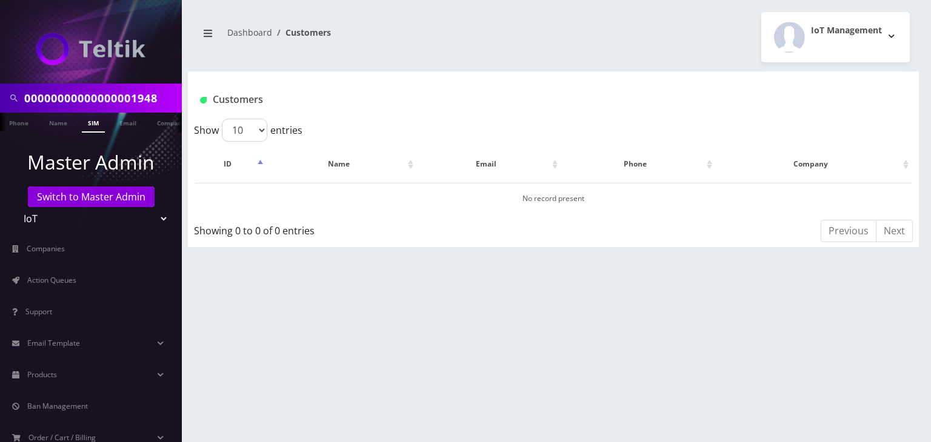
click at [147, 222] on select "Teltik Production My Link Mobile VennMobile Unlimited Advanced LTE [PERSON_NAME…" at bounding box center [91, 218] width 155 height 23
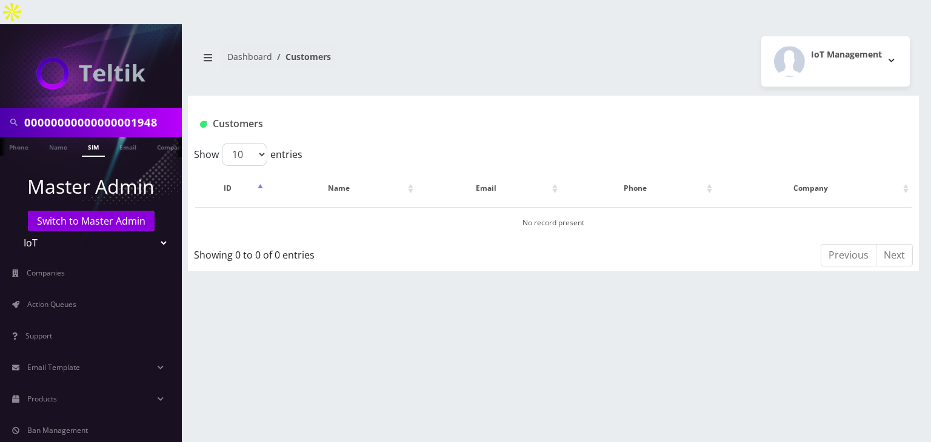
select select "1"
click at [14, 232] on select "Teltik Production My Link Mobile VennMobile Unlimited Advanced LTE [PERSON_NAME…" at bounding box center [91, 243] width 155 height 23
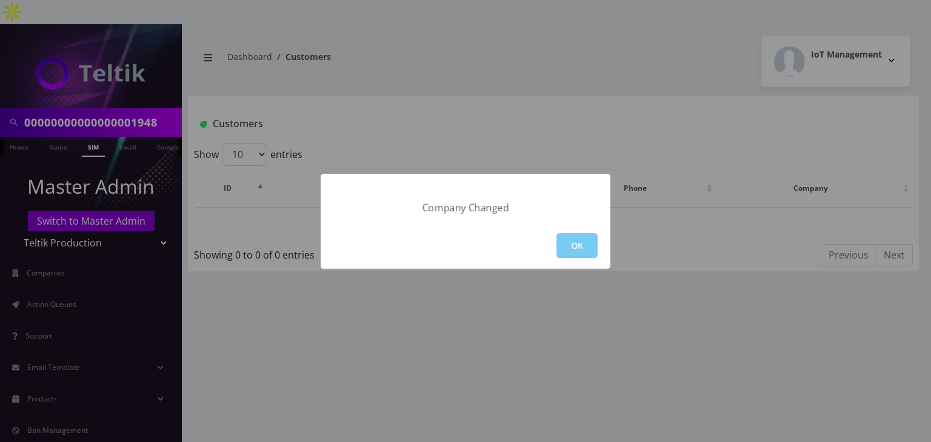
click at [586, 247] on button "OK" at bounding box center [576, 245] width 41 height 25
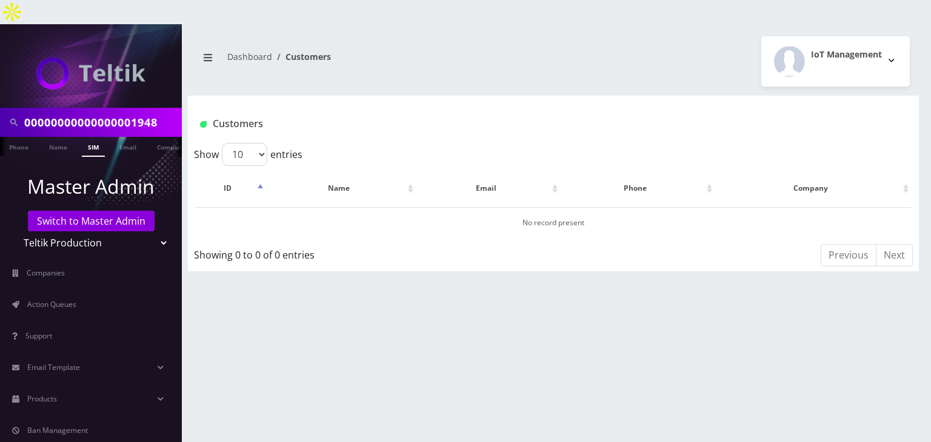
click at [96, 137] on link "SIM" at bounding box center [93, 147] width 23 height 20
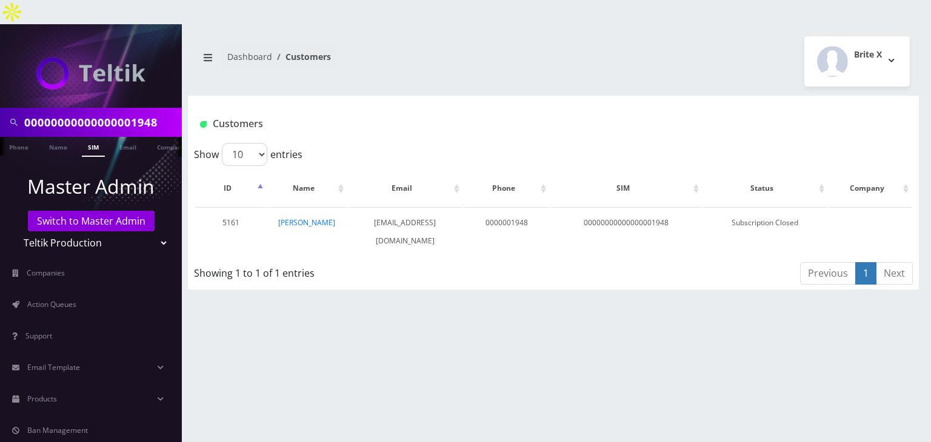
click at [147, 232] on select "Teltik Production My Link Mobile VennMobile Unlimited Advanced LTE [PERSON_NAME…" at bounding box center [91, 243] width 155 height 23
select select "13"
click at [14, 232] on select "Teltik Production My Link Mobile VennMobile Unlimited Advanced LTE [PERSON_NAME…" at bounding box center [91, 243] width 155 height 23
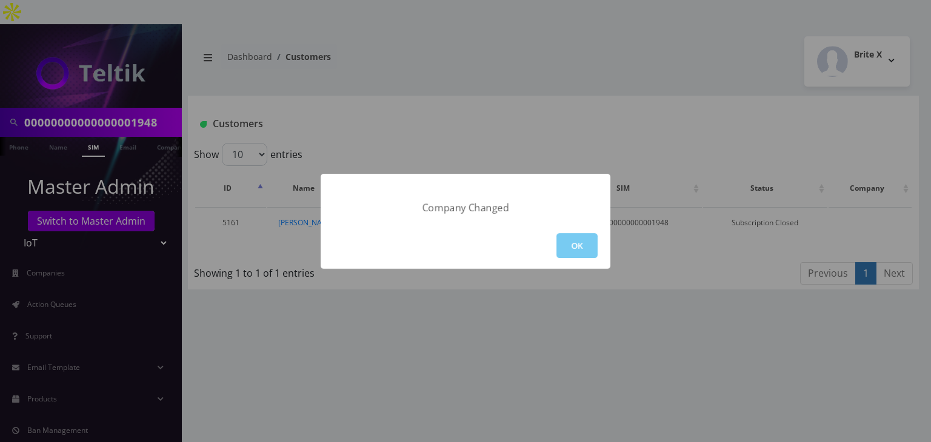
click at [567, 242] on button "OK" at bounding box center [576, 245] width 41 height 25
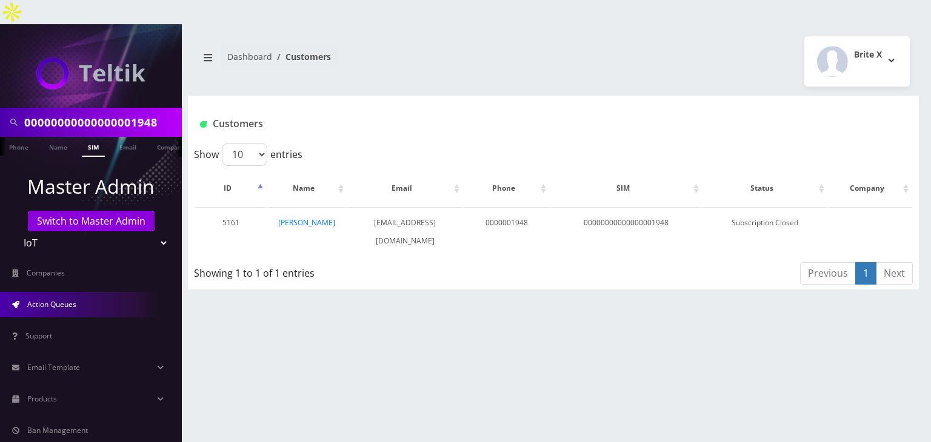
click at [27, 292] on link "Action Queues" at bounding box center [91, 304] width 182 height 25
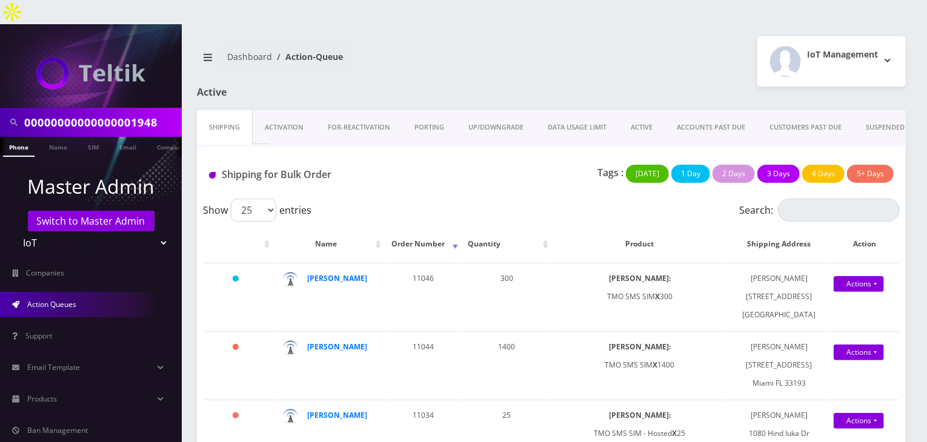
drag, startPoint x: 173, startPoint y: 100, endPoint x: 0, endPoint y: 80, distance: 174.5
click at [0, 80] on nav "00000000000000001948 Phone Name SIM Email Company Customer Master Admin Switch …" at bounding box center [91, 245] width 182 height 442
type input "atrigos"
click at [122, 137] on link "Company" at bounding box center [121, 147] width 41 height 20
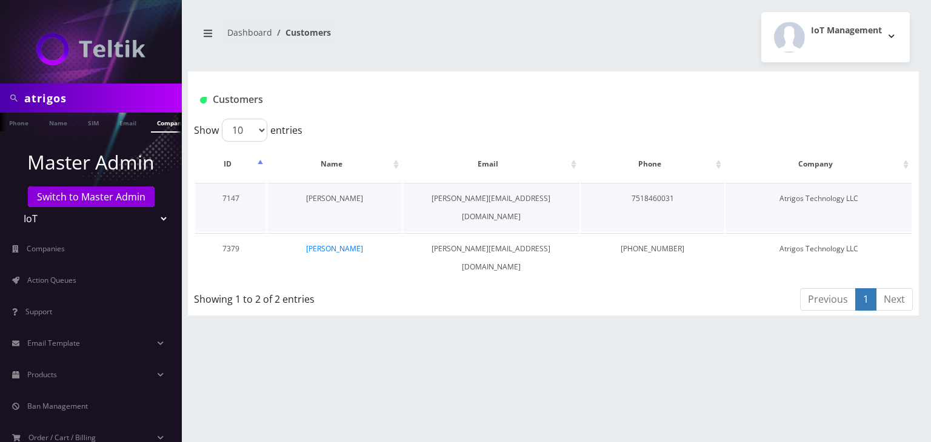
click at [338, 193] on link "[PERSON_NAME]" at bounding box center [334, 198] width 57 height 10
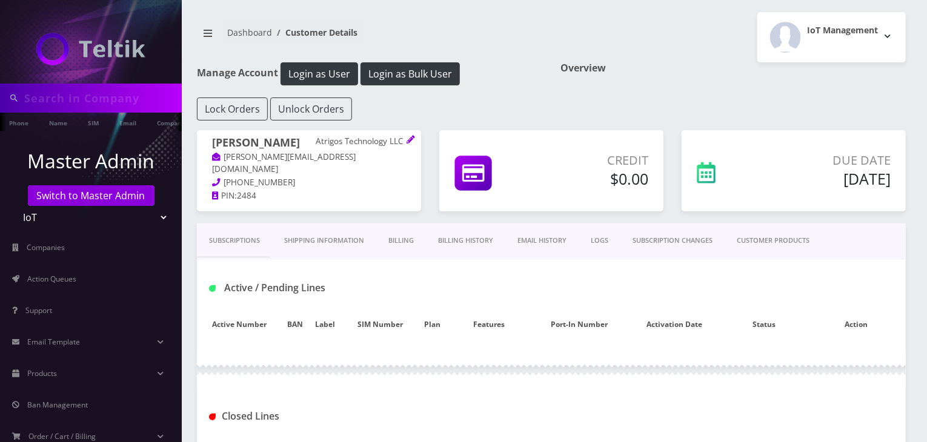
type input "atrigos"
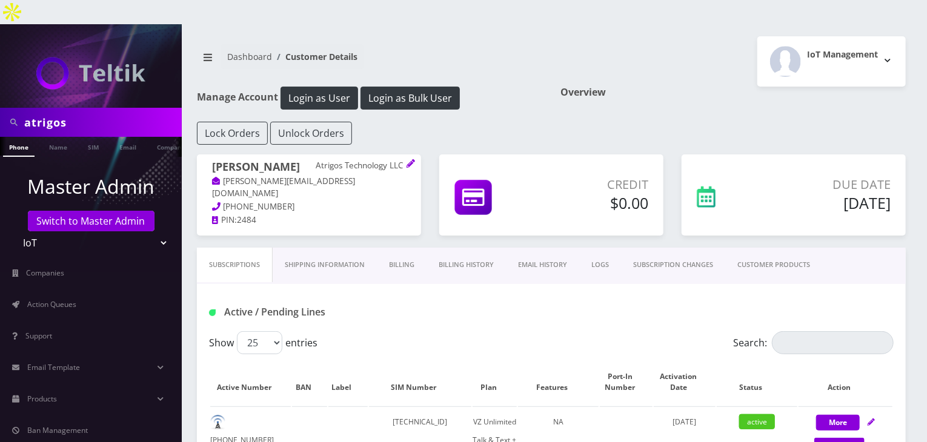
click at [783, 248] on link "CUSTOMER PRODUCTS" at bounding box center [774, 265] width 97 height 35
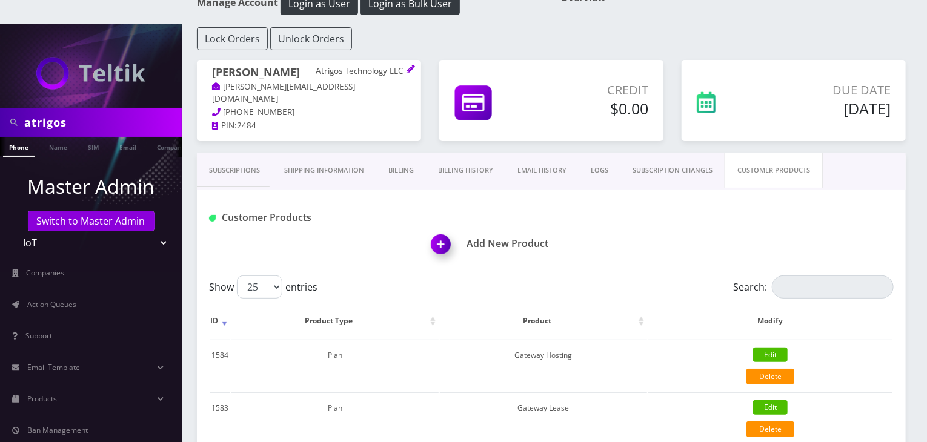
scroll to position [216, 0]
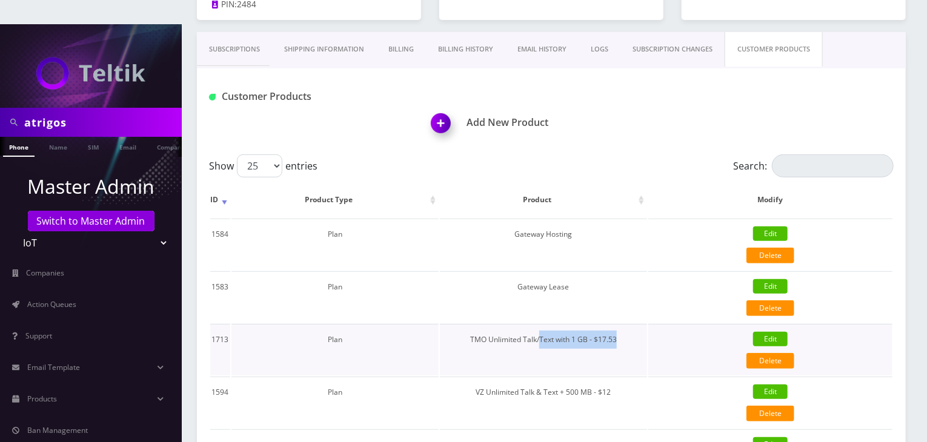
drag, startPoint x: 621, startPoint y: 313, endPoint x: 542, endPoint y: 316, distance: 78.3
click at [542, 324] on td "TMO Unlimited Talk/Text with 1 GB - $17.53" at bounding box center [543, 350] width 207 height 52
click at [543, 325] on td "TMO Unlimited Talk/Text with 1 GB - $17.53" at bounding box center [543, 350] width 207 height 52
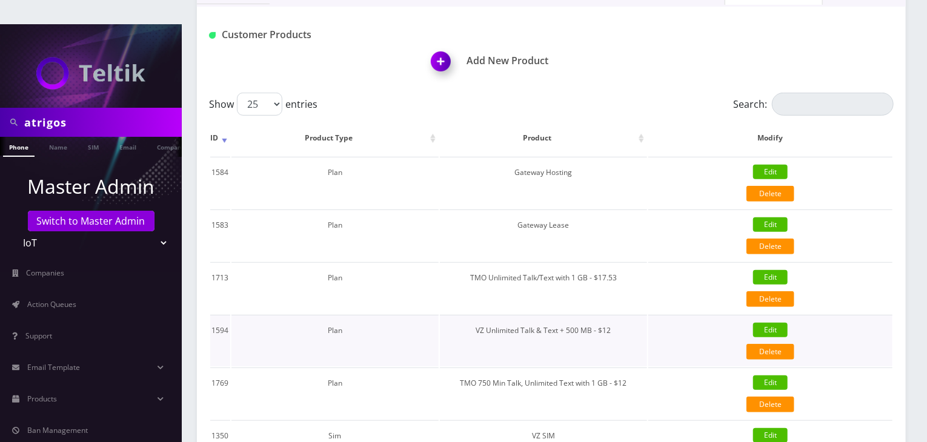
scroll to position [276, 0]
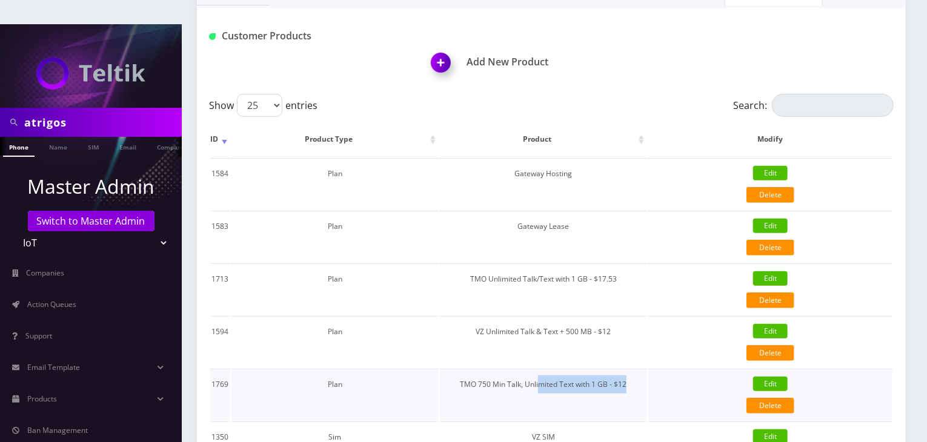
drag, startPoint x: 644, startPoint y: 358, endPoint x: 541, endPoint y: 362, distance: 103.7
click at [541, 369] on td "TMO 750 Min Talk, Unlimited Text with 1 GB - $12" at bounding box center [543, 395] width 207 height 52
click at [638, 56] on div "Add New Product" at bounding box center [669, 55] width 469 height 59
click at [165, 137] on link "Company" at bounding box center [171, 147] width 41 height 20
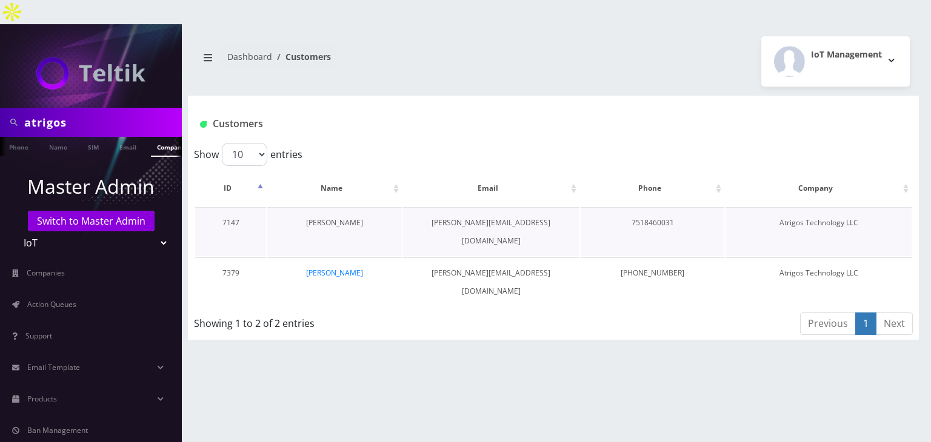
click at [342, 218] on link "[PERSON_NAME]" at bounding box center [334, 223] width 57 height 10
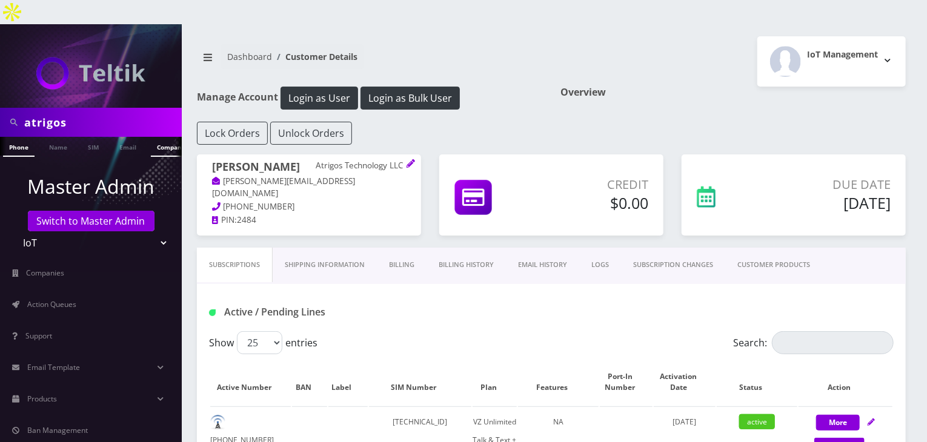
scroll to position [0, 6]
click at [161, 137] on link "Company" at bounding box center [165, 147] width 41 height 20
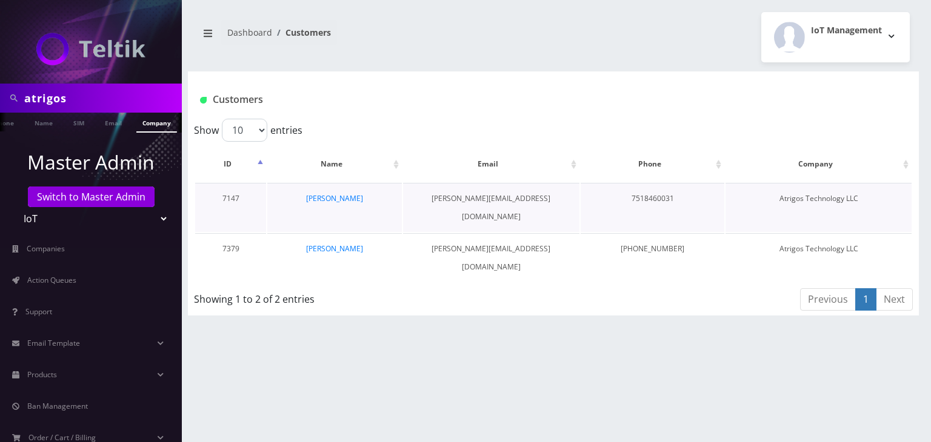
scroll to position [0, 19]
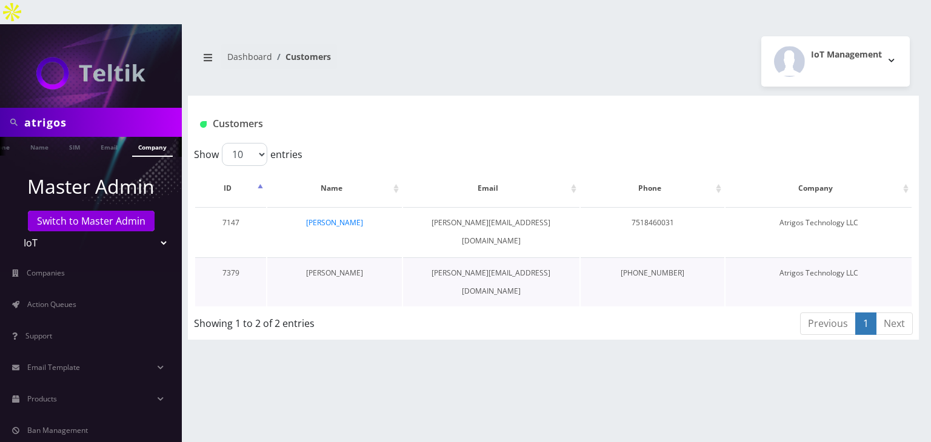
click at [330, 268] on link "[PERSON_NAME]" at bounding box center [334, 273] width 57 height 10
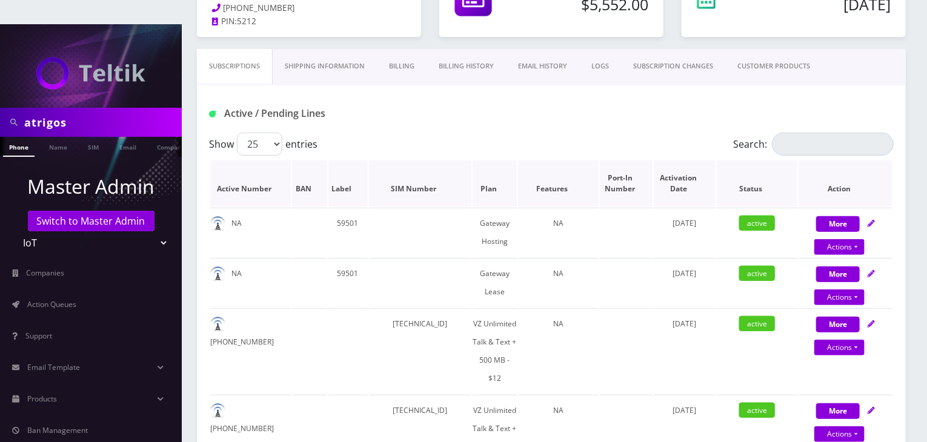
scroll to position [61, 0]
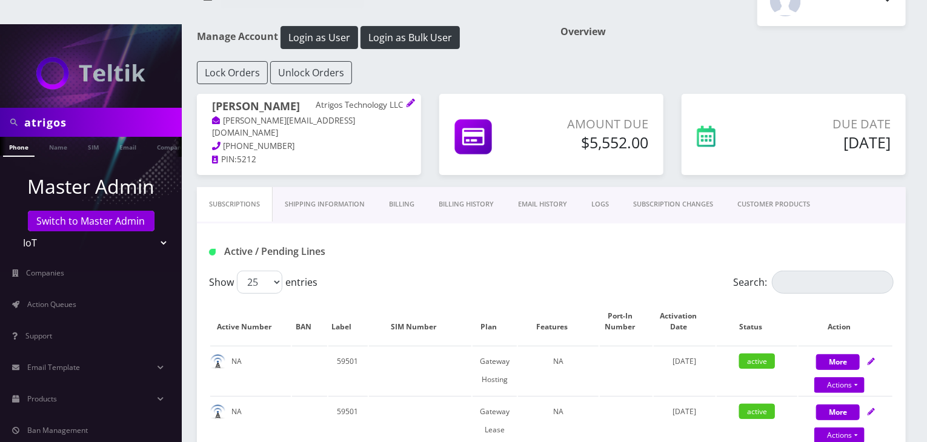
click at [466, 187] on link "Billing History" at bounding box center [466, 204] width 79 height 35
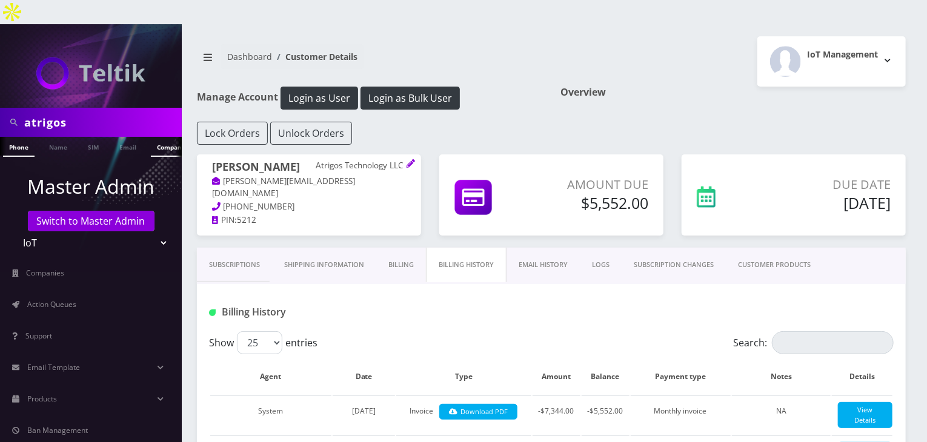
click at [161, 137] on link "Company" at bounding box center [171, 147] width 41 height 20
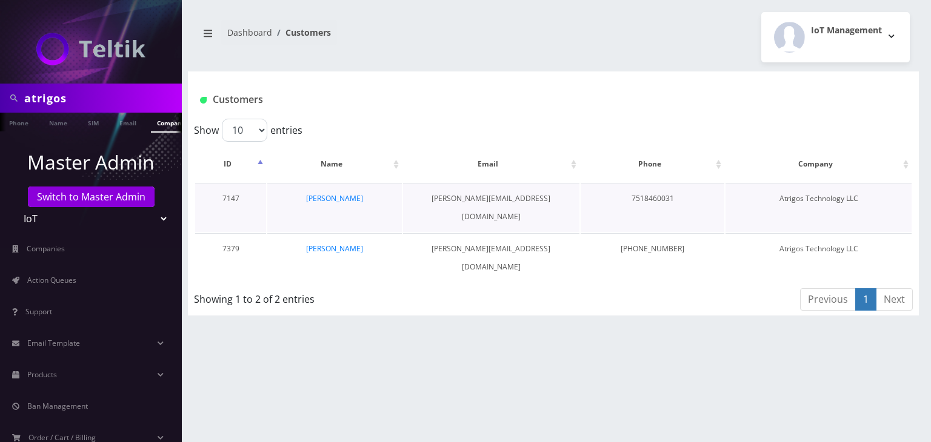
scroll to position [0, 6]
click at [335, 199] on link "[PERSON_NAME]" at bounding box center [334, 198] width 57 height 10
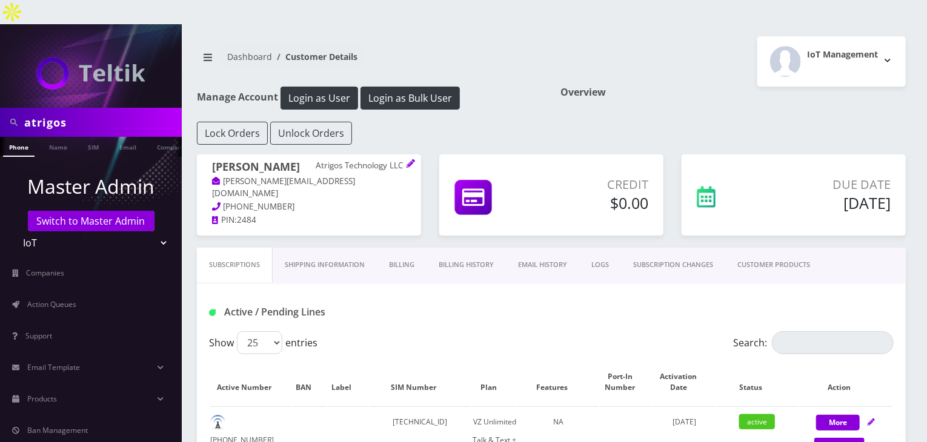
click at [0, 108] on div "atrigos" at bounding box center [91, 122] width 182 height 29
type input "[PERSON_NAME]"
click at [48, 137] on link "Name" at bounding box center [58, 147] width 30 height 20
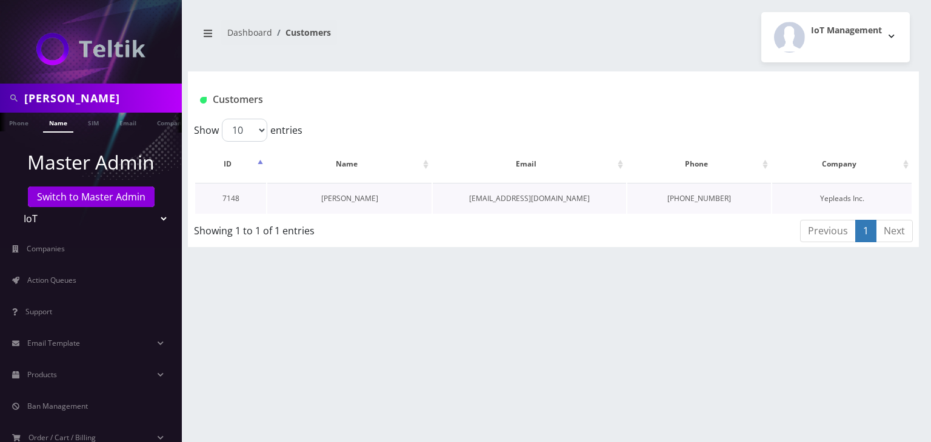
click at [360, 201] on link "[PERSON_NAME]" at bounding box center [349, 198] width 57 height 10
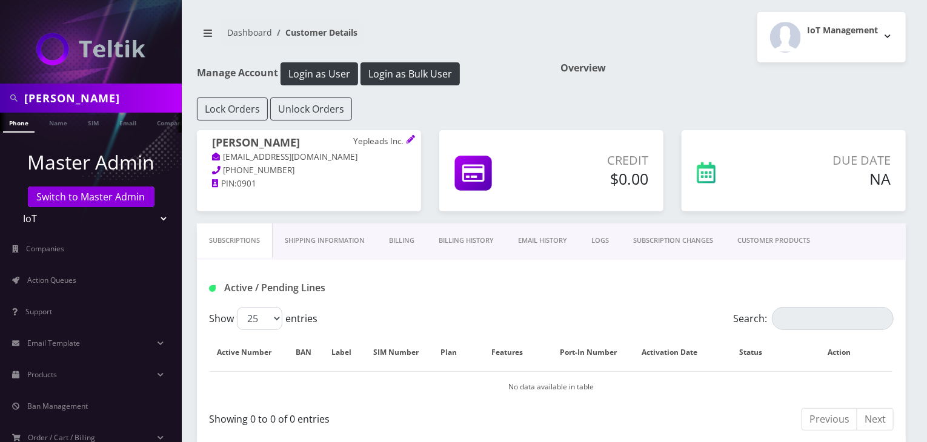
click at [789, 242] on link "CUSTOMER PRODUCTS" at bounding box center [774, 241] width 97 height 35
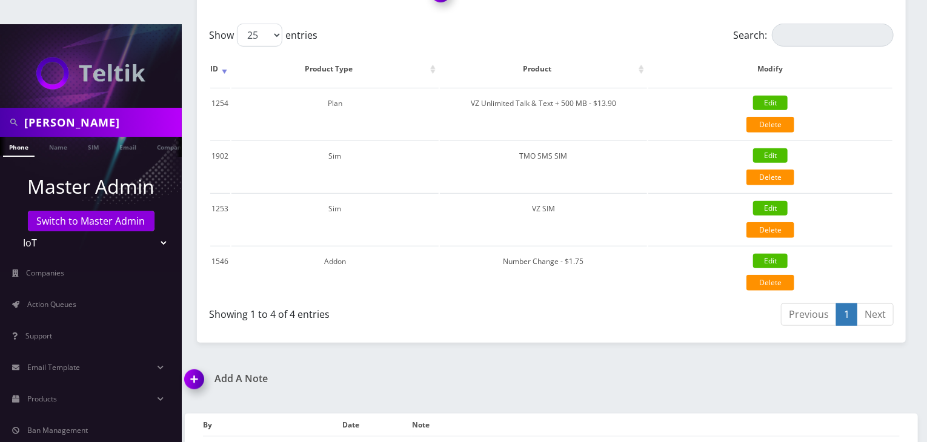
scroll to position [364, 0]
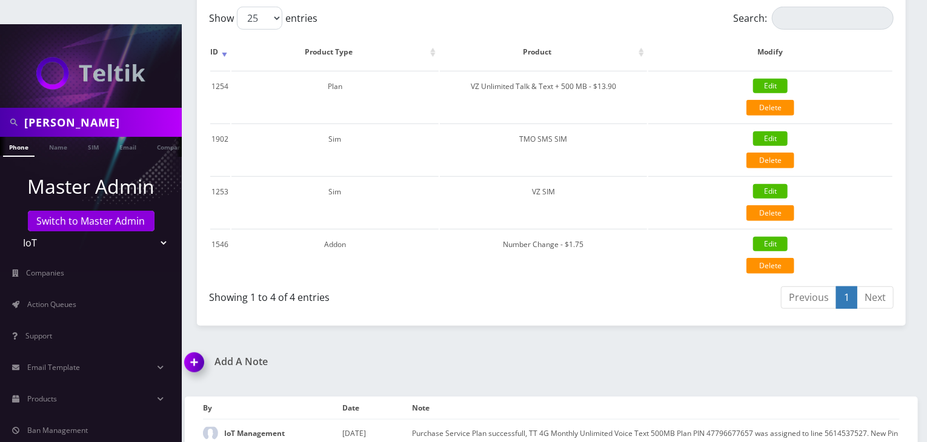
drag, startPoint x: 70, startPoint y: 99, endPoint x: 0, endPoint y: 96, distance: 70.4
click at [0, 108] on div "[PERSON_NAME]" at bounding box center [91, 122] width 182 height 29
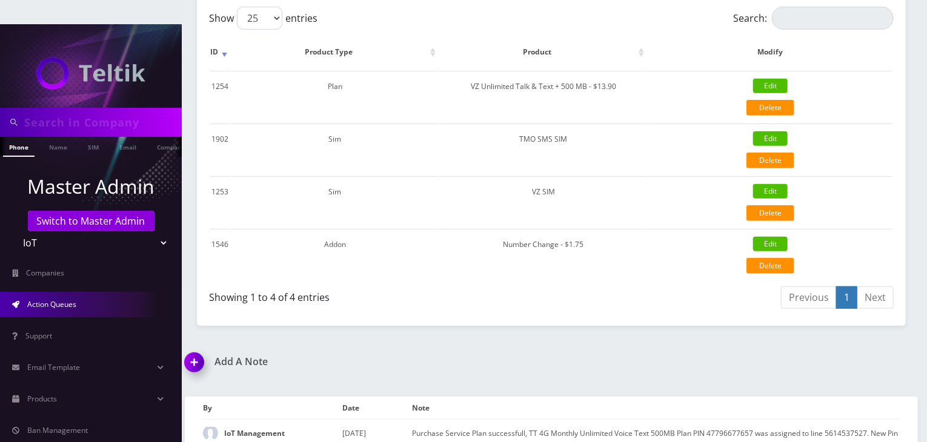
click at [62, 292] on link "Action Queues" at bounding box center [91, 304] width 182 height 25
